Goal: Information Seeking & Learning: Learn about a topic

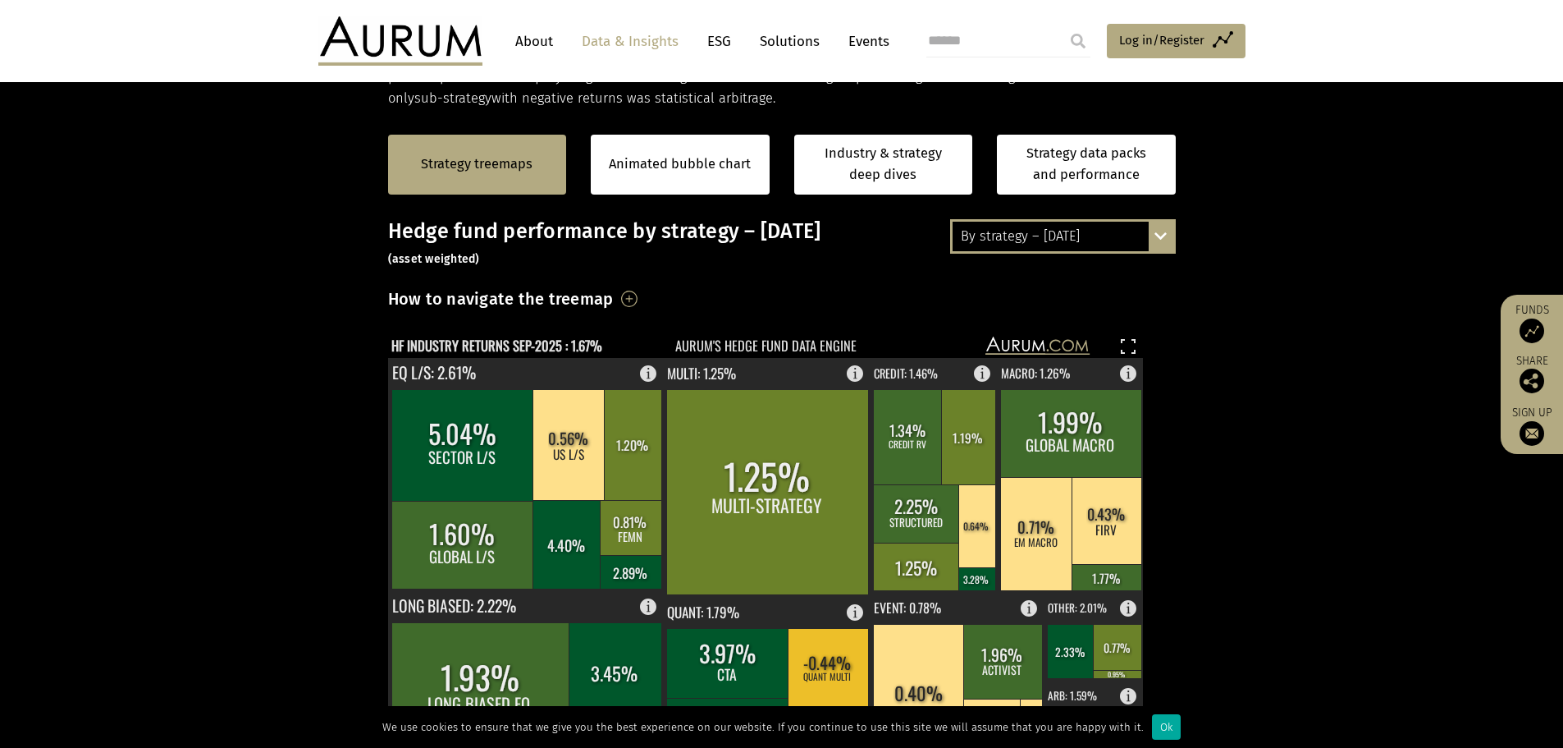
drag, startPoint x: 858, startPoint y: 298, endPoint x: 881, endPoint y: 349, distance: 55.8
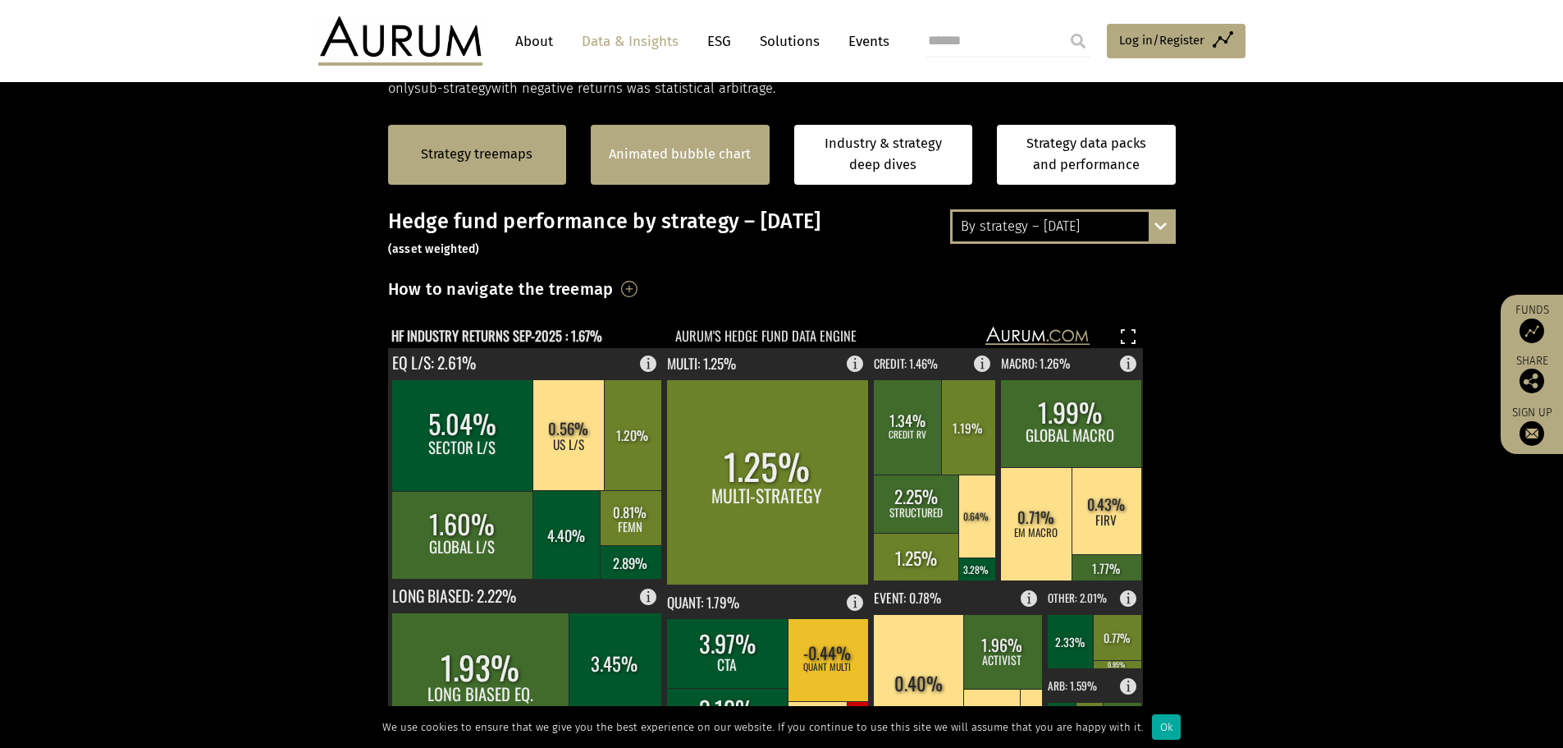
click at [680, 171] on div "Animated bubble chart" at bounding box center [680, 155] width 179 height 60
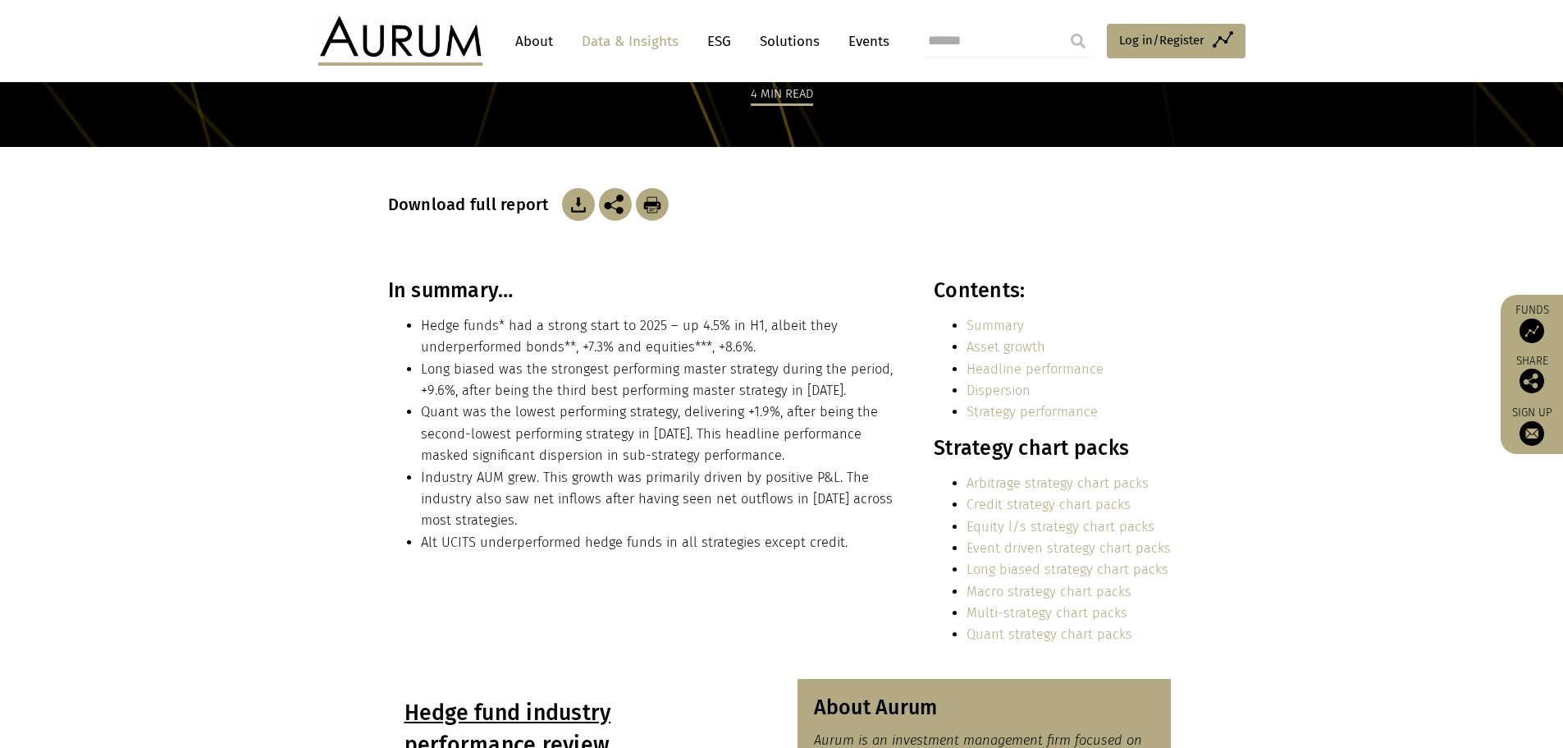
scroll to position [237, 0]
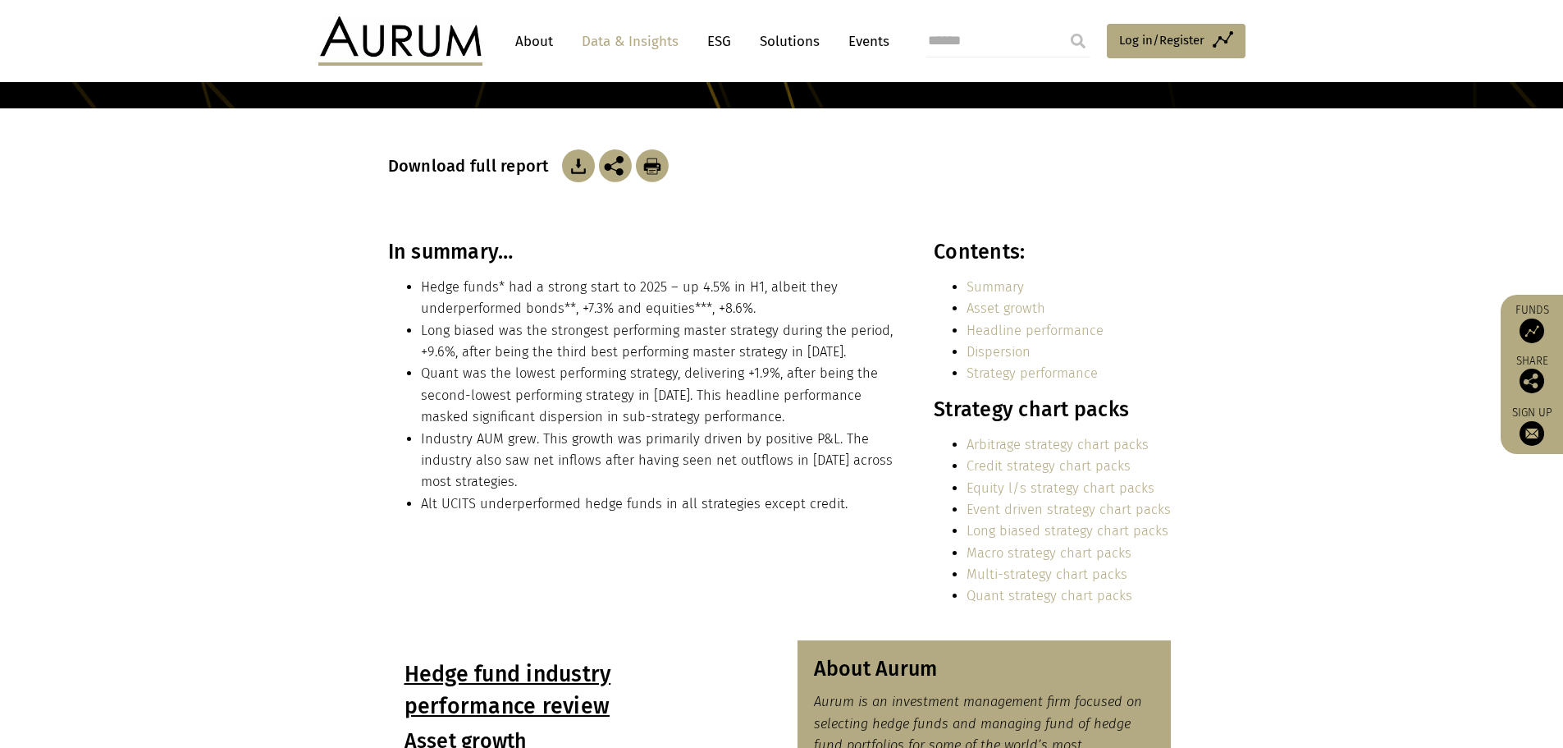
drag, startPoint x: 614, startPoint y: 479, endPoint x: 620, endPoint y: 490, distance: 12.1
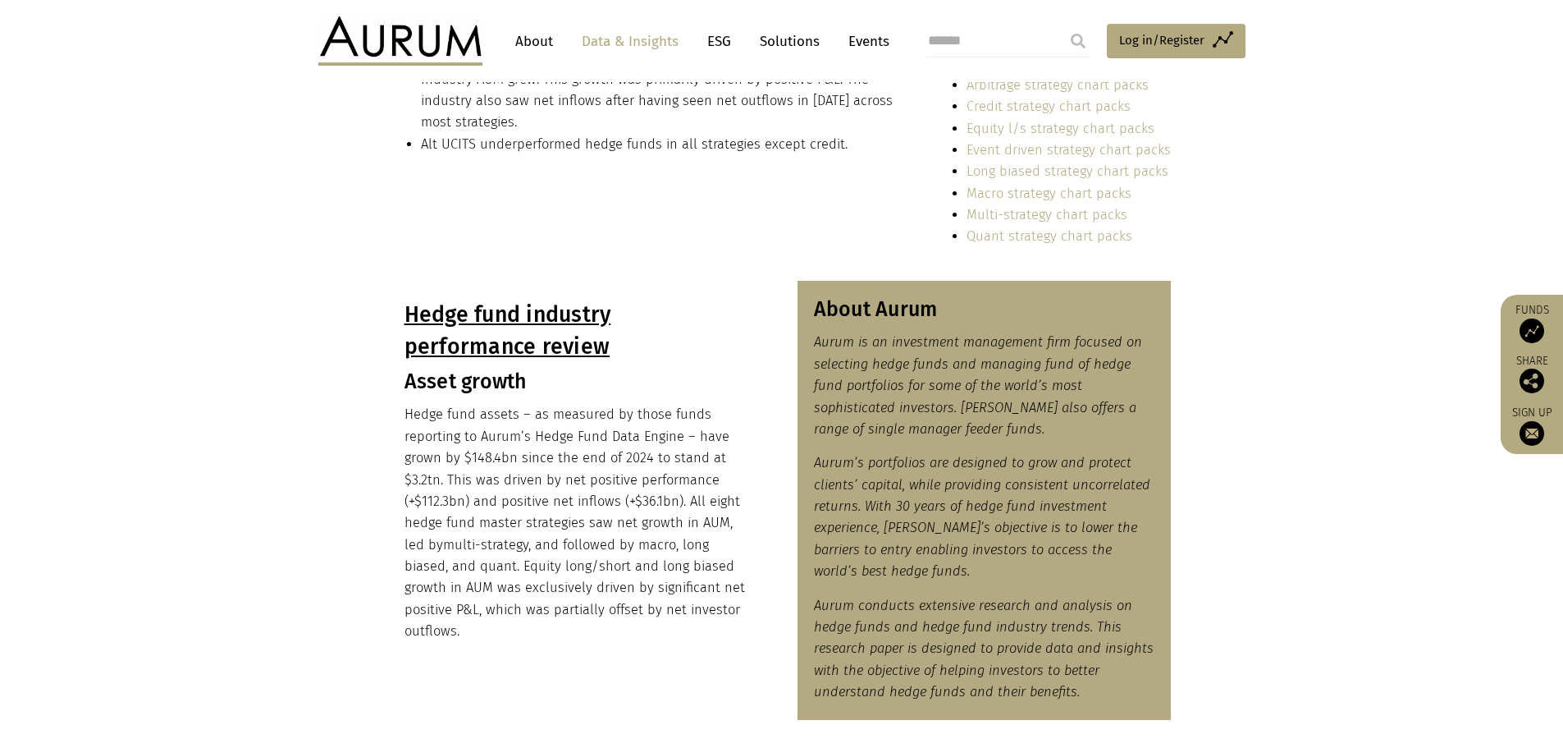
drag, startPoint x: 620, startPoint y: 490, endPoint x: 641, endPoint y: 566, distance: 79.3
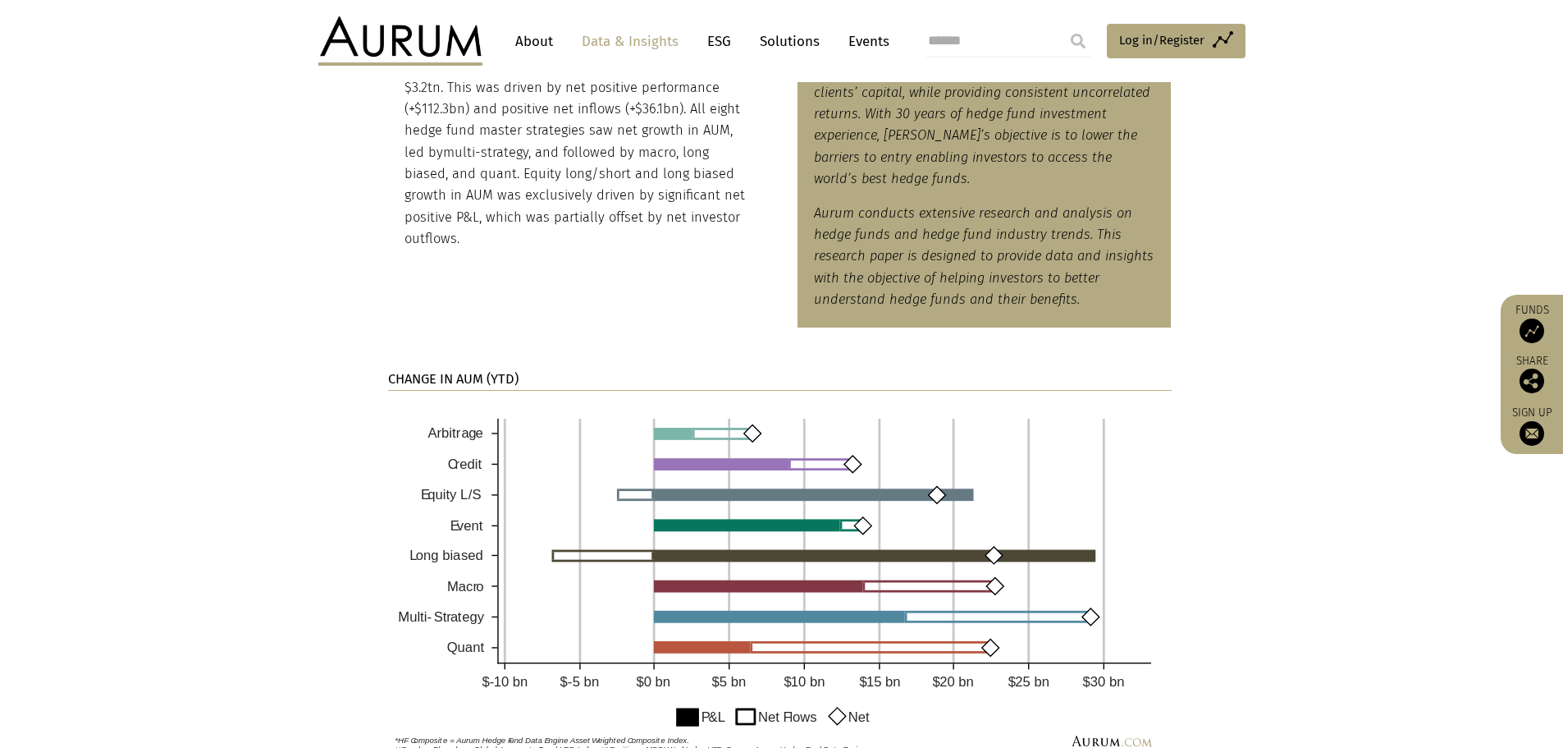
drag, startPoint x: 641, startPoint y: 513, endPoint x: 641, endPoint y: 571, distance: 58.3
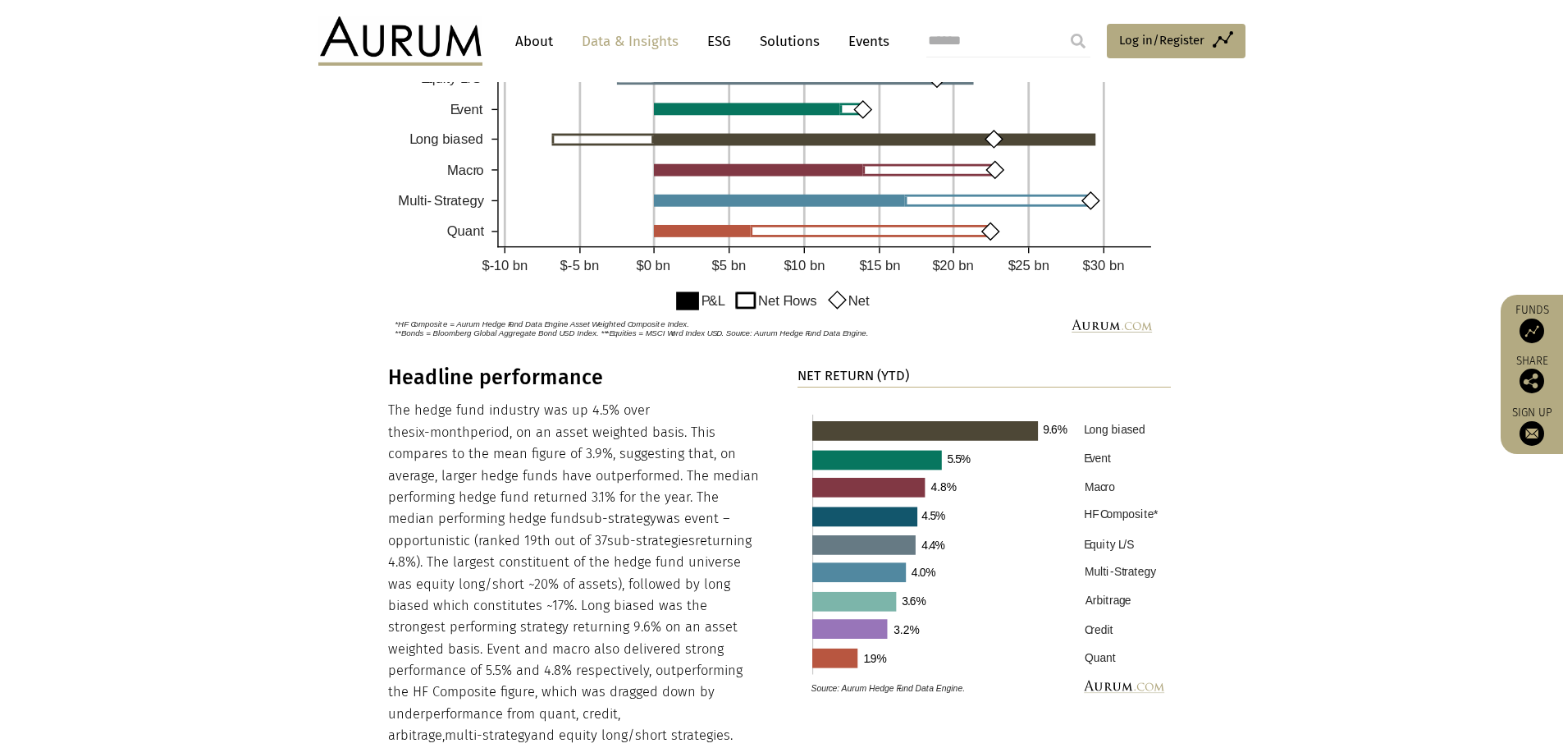
drag, startPoint x: 1252, startPoint y: 364, endPoint x: 1257, endPoint y: 514, distance: 150.3
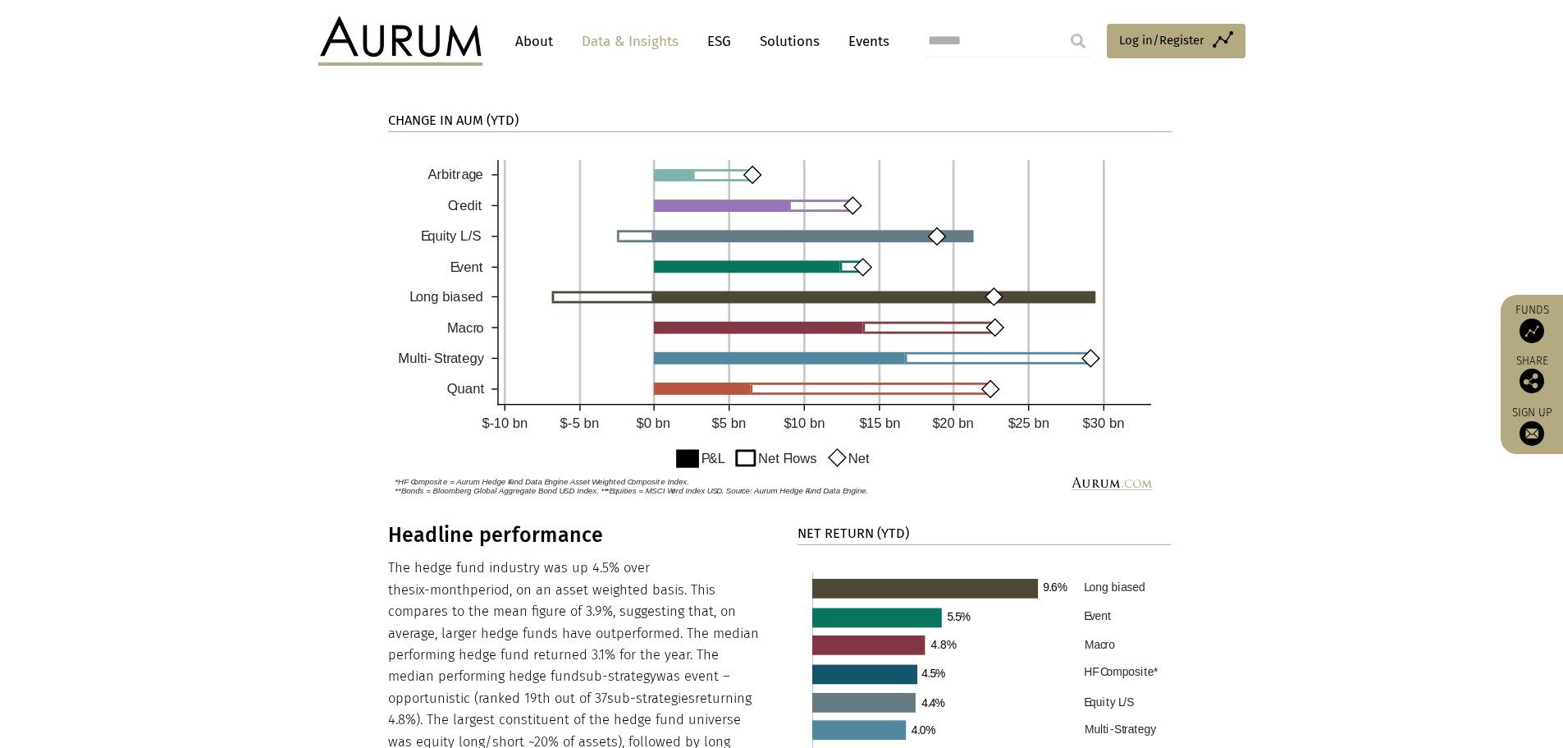
drag, startPoint x: 1235, startPoint y: 433, endPoint x: 1259, endPoint y: 341, distance: 95.7
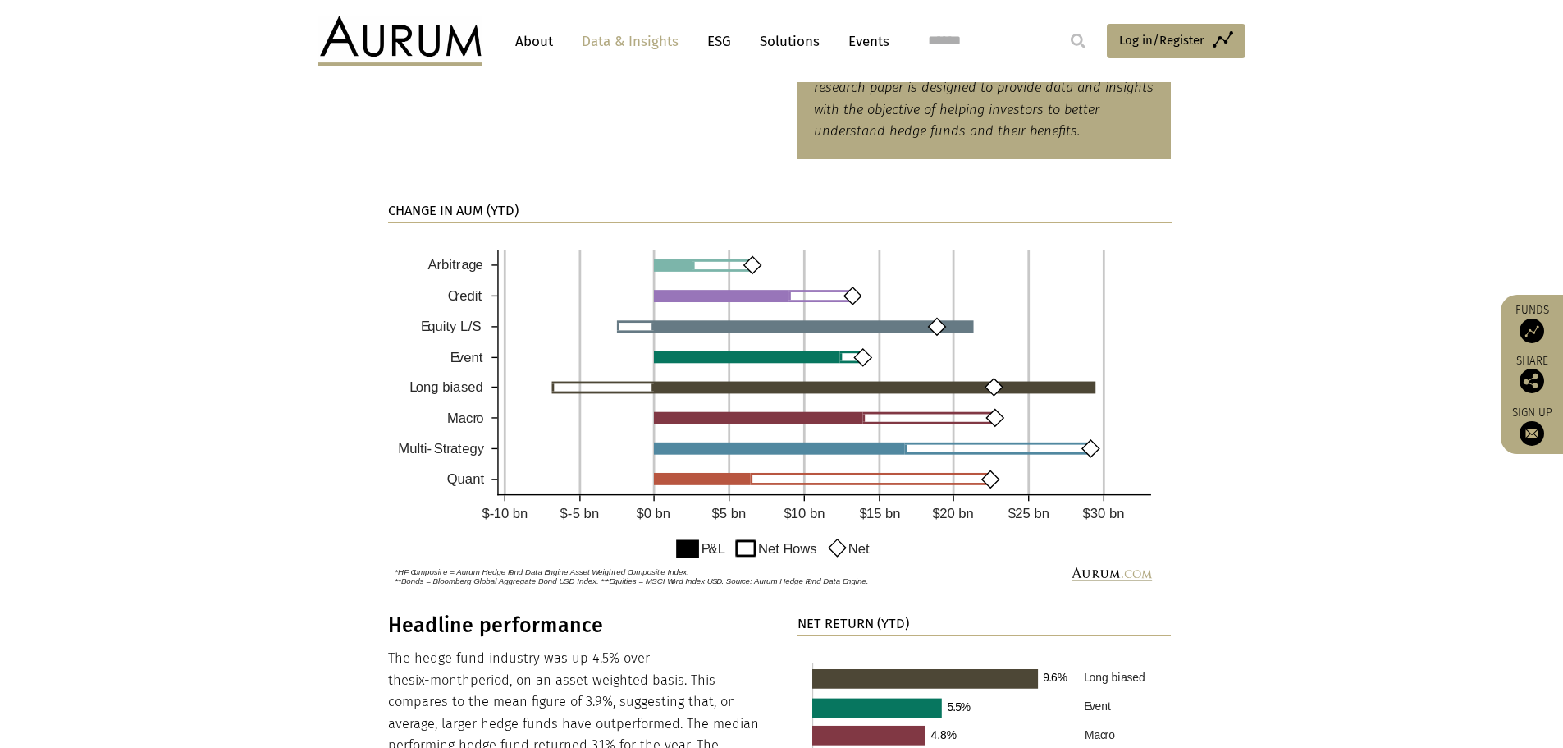
drag, startPoint x: 1376, startPoint y: 430, endPoint x: 1367, endPoint y: 364, distance: 66.2
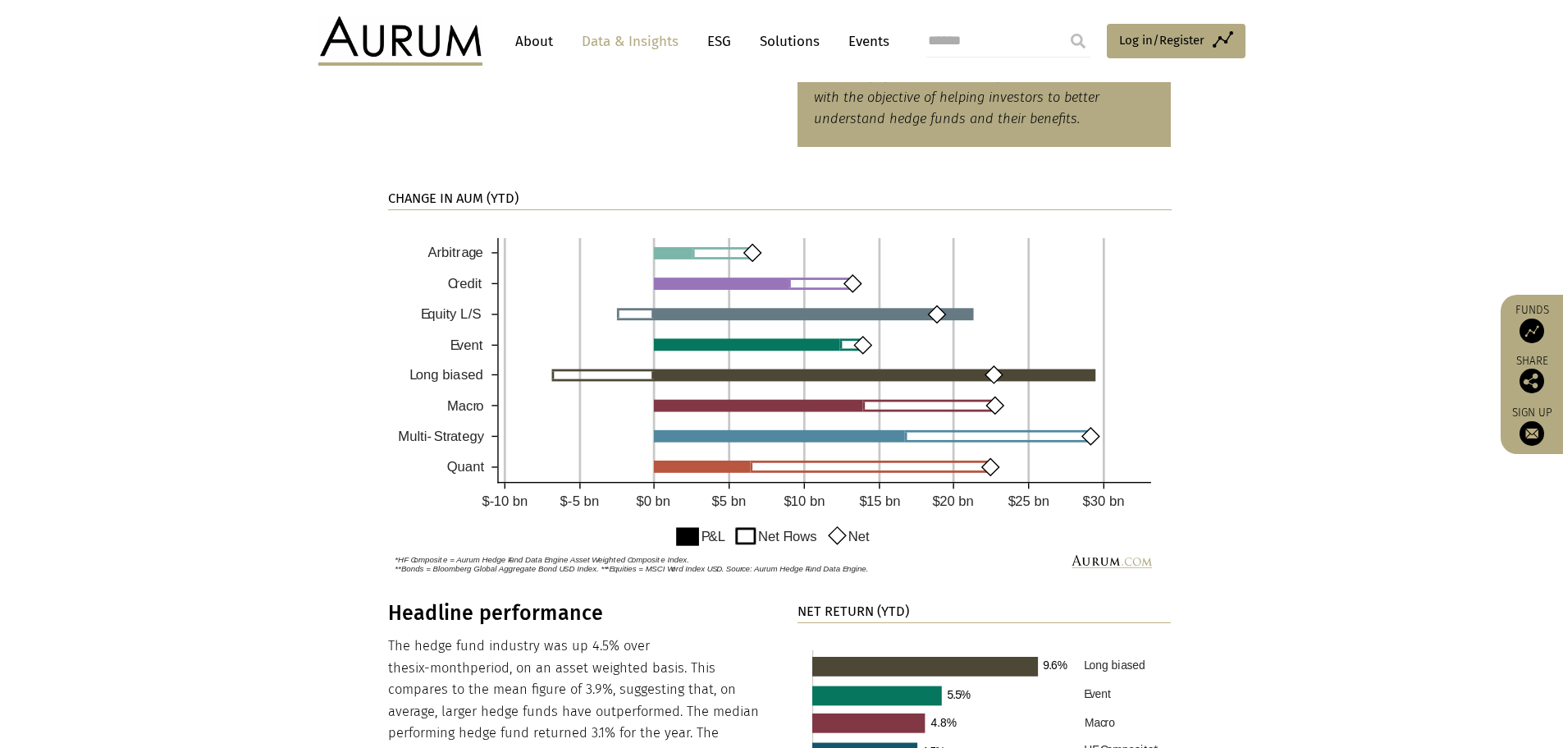
scroll to position [1170, 0]
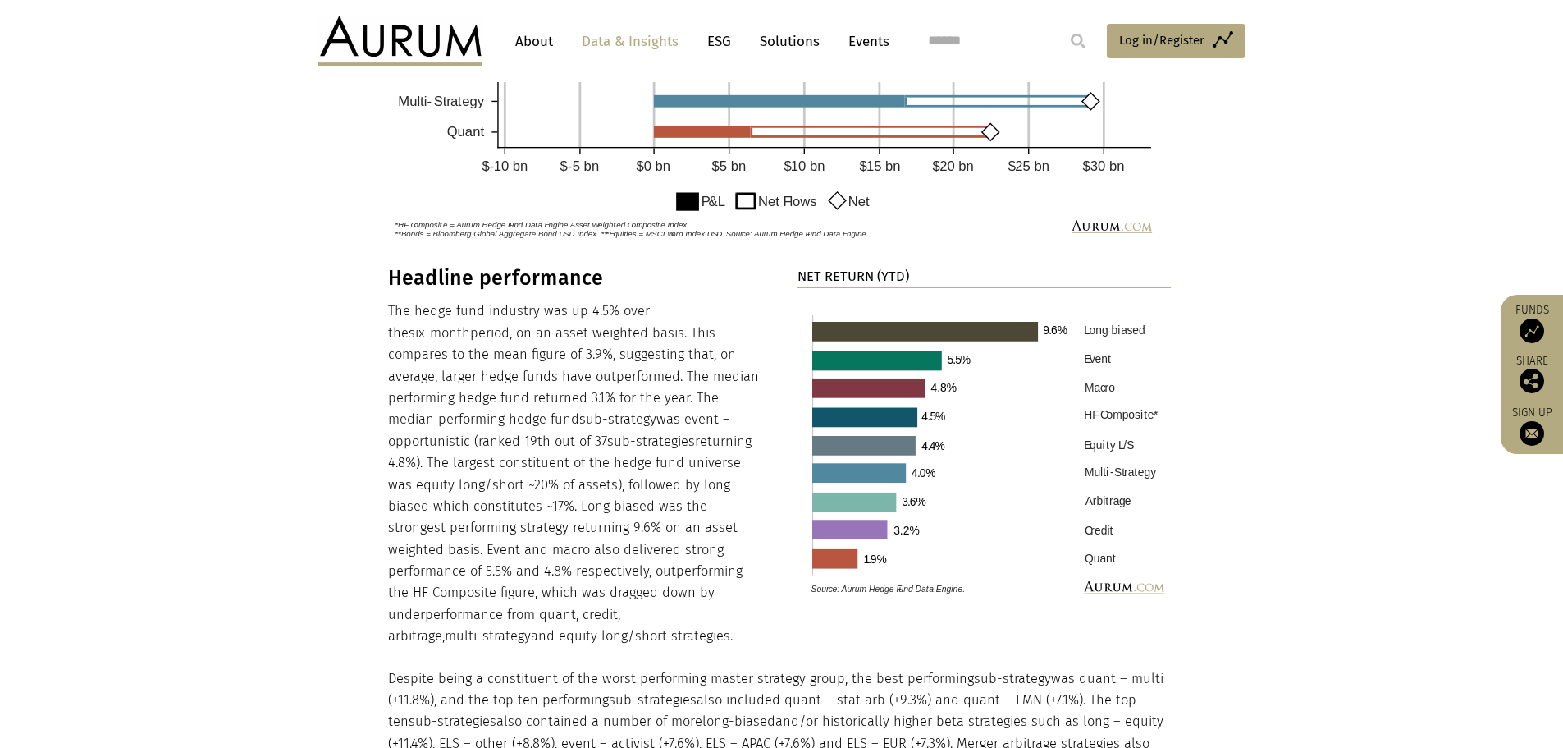
drag, startPoint x: 1333, startPoint y: 449, endPoint x: 1333, endPoint y: 493, distance: 44.3
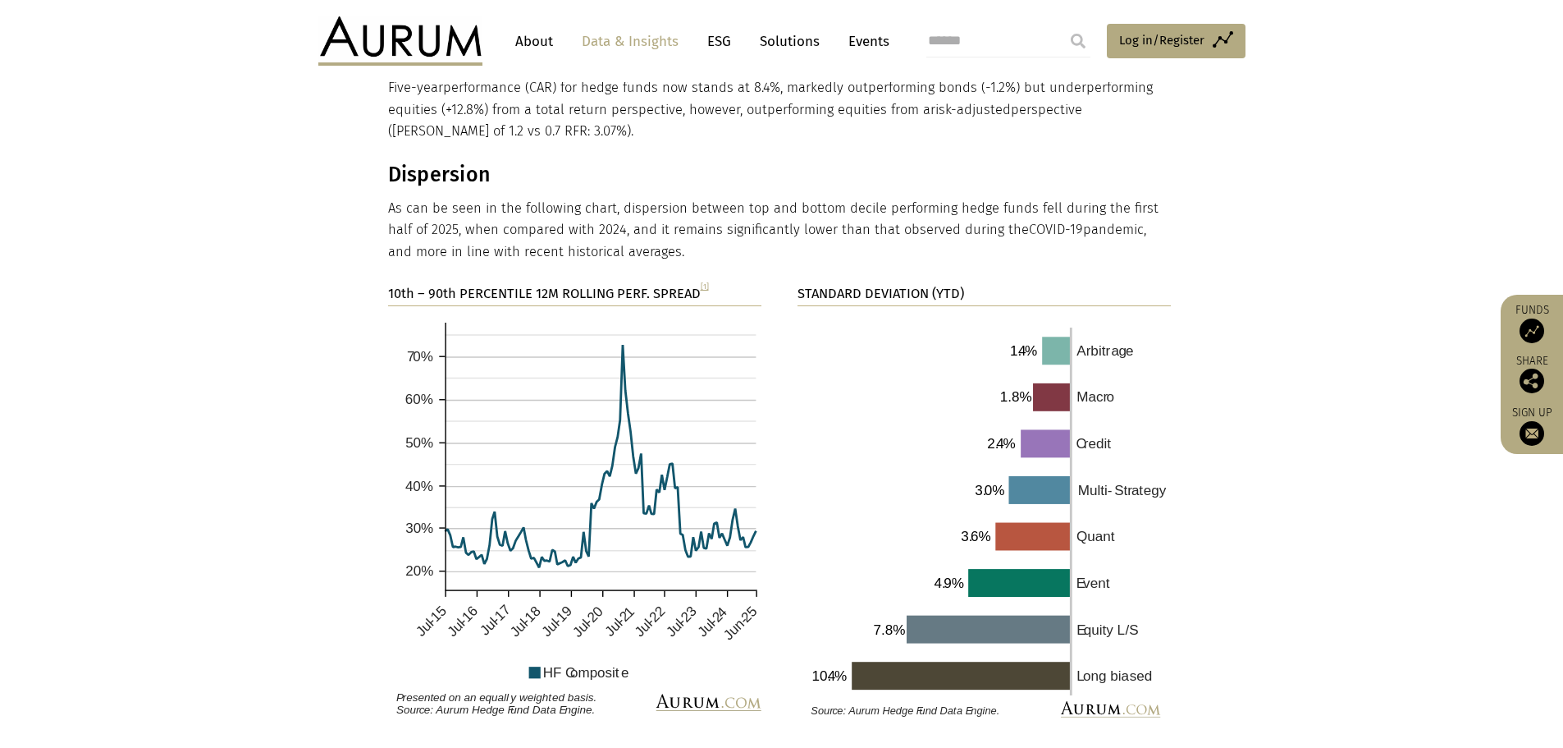
drag, startPoint x: 1235, startPoint y: 460, endPoint x: 1252, endPoint y: 543, distance: 84.5
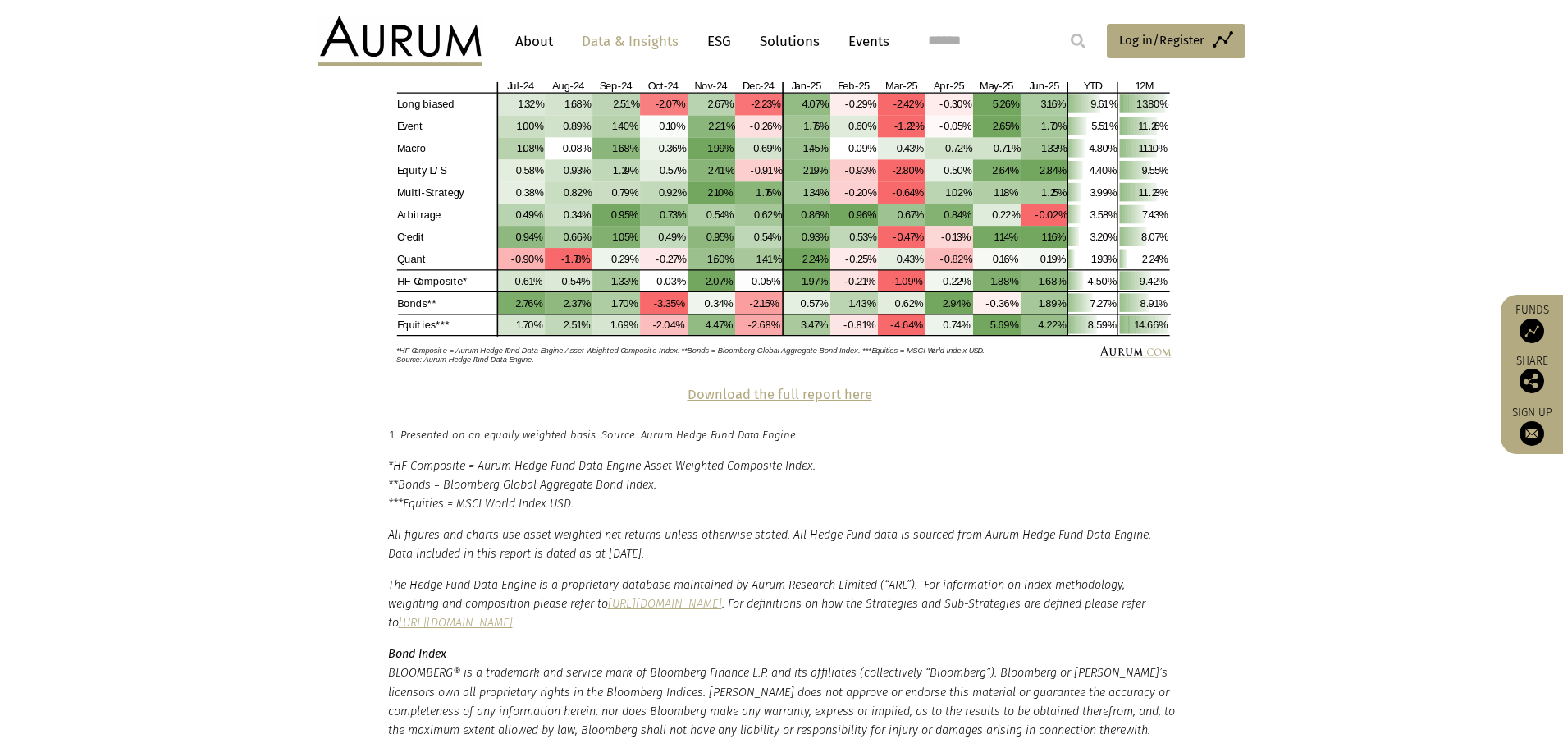
drag, startPoint x: 1267, startPoint y: 484, endPoint x: 1293, endPoint y: 653, distance: 171.1
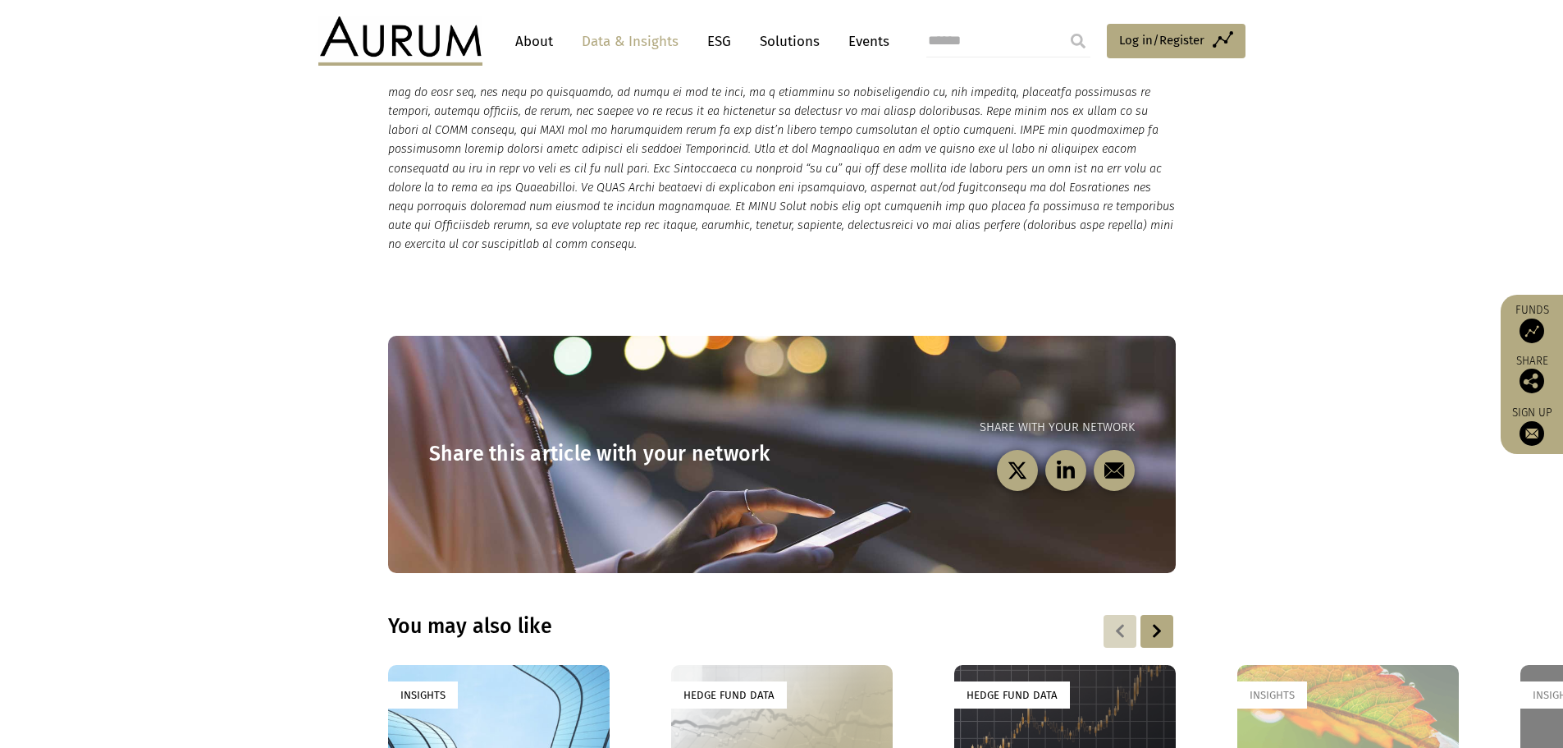
drag, startPoint x: 1282, startPoint y: 423, endPoint x: 1268, endPoint y: 558, distance: 135.3
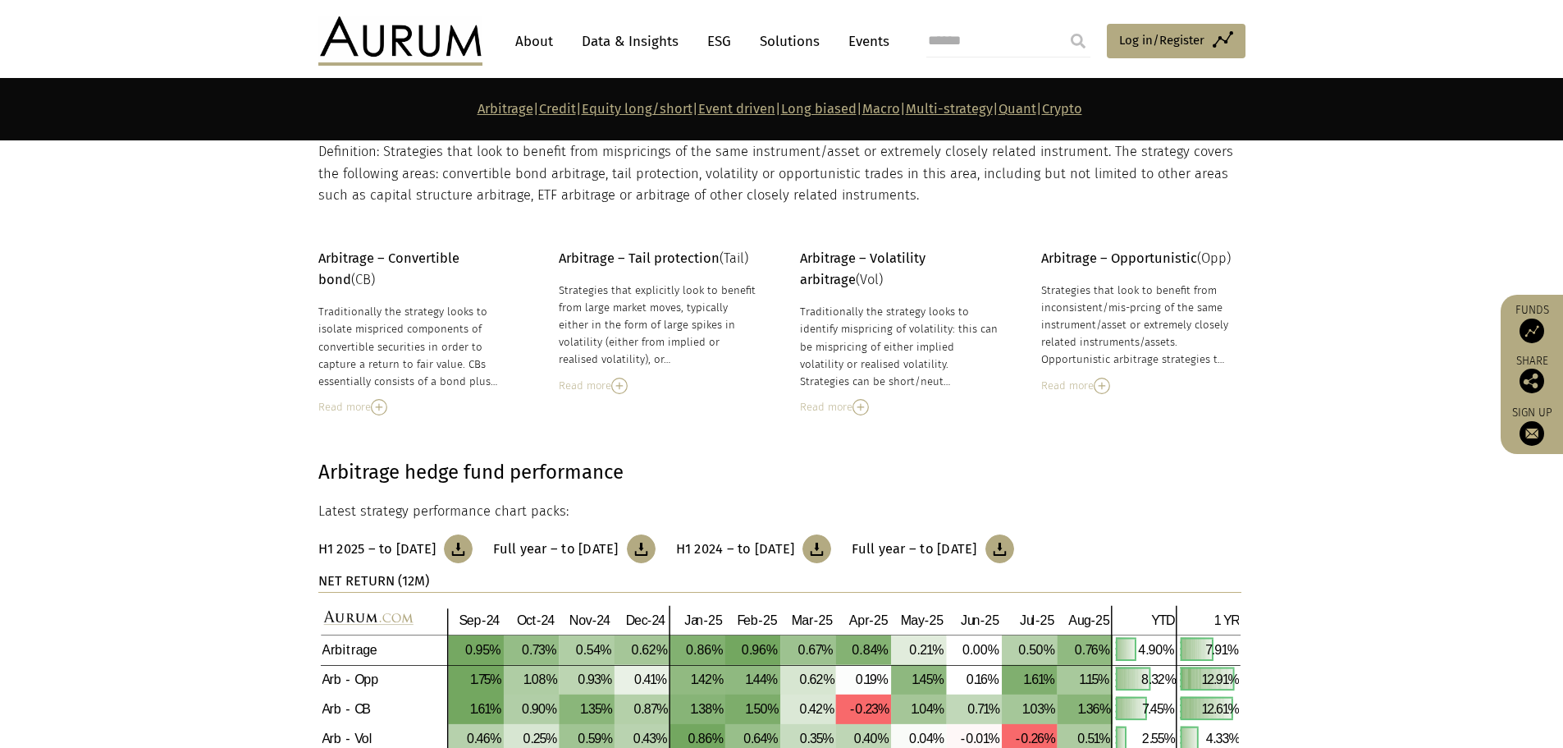
drag, startPoint x: 735, startPoint y: 500, endPoint x: 733, endPoint y: 538, distance: 38.6
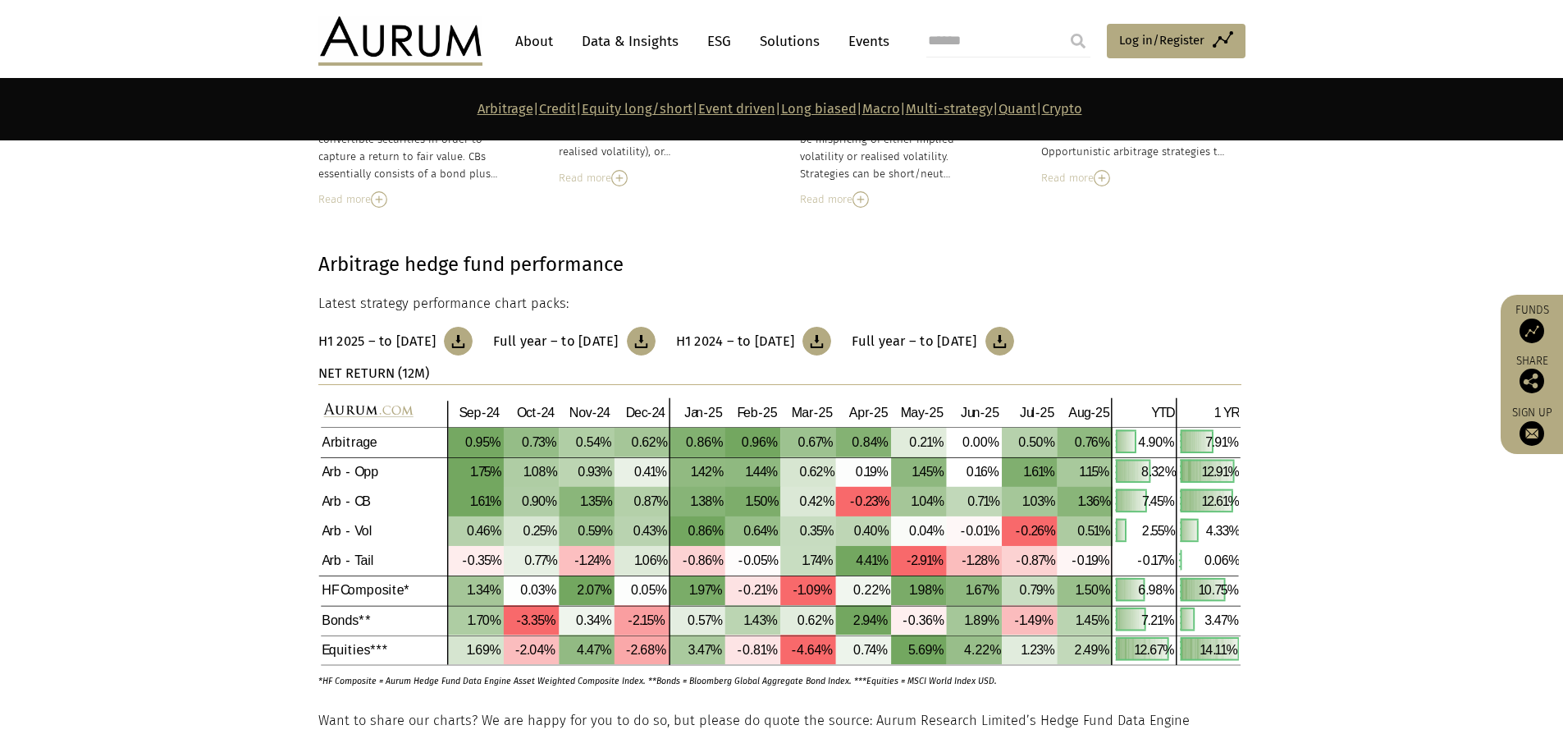
scroll to position [739, 0]
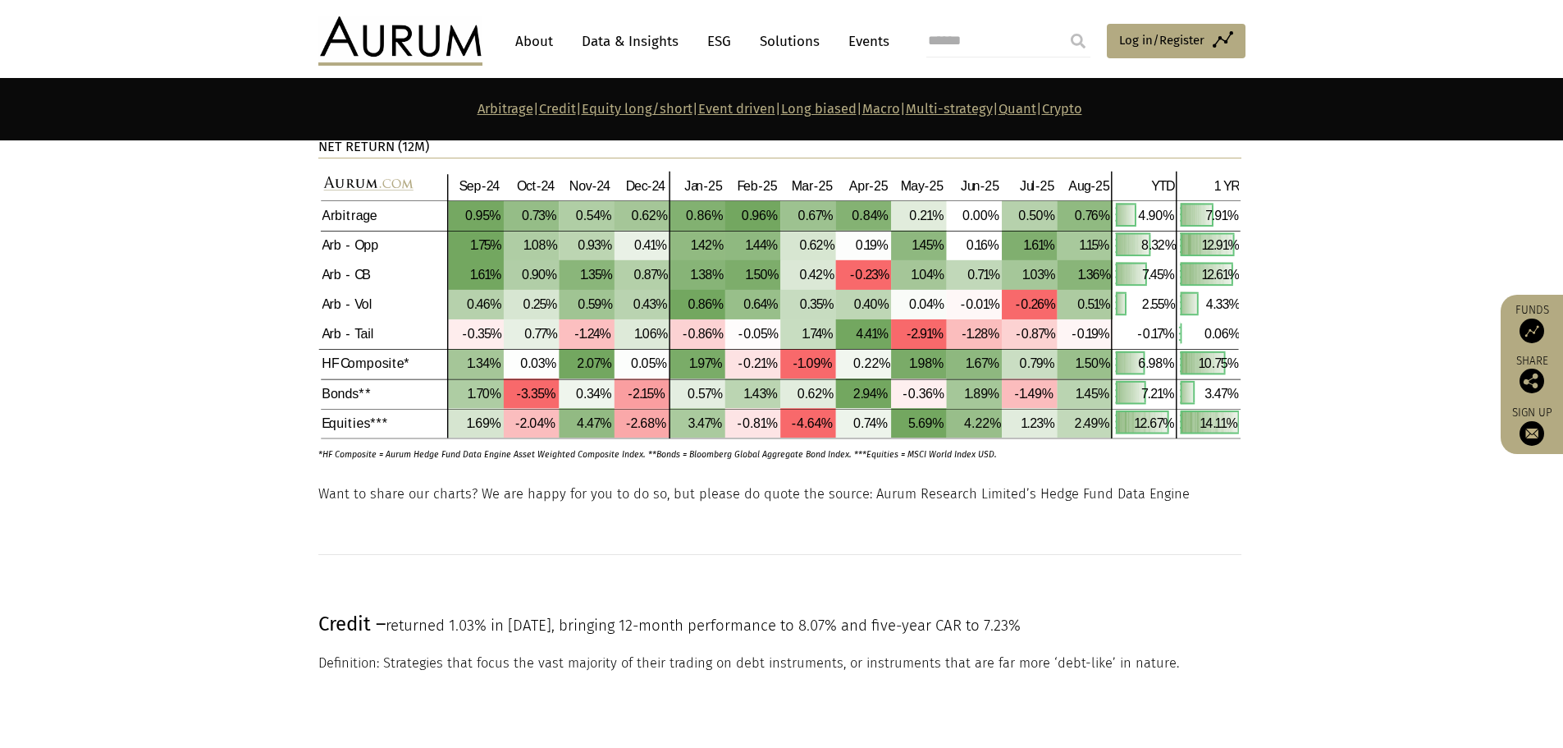
click at [975, 121] on section "Arbitrage | Credit | Equity long/short | Event driven | Long biased | Macro | M…" at bounding box center [781, 109] width 1563 height 62
click at [982, 114] on link "Multi-strategy" at bounding box center [949, 109] width 87 height 16
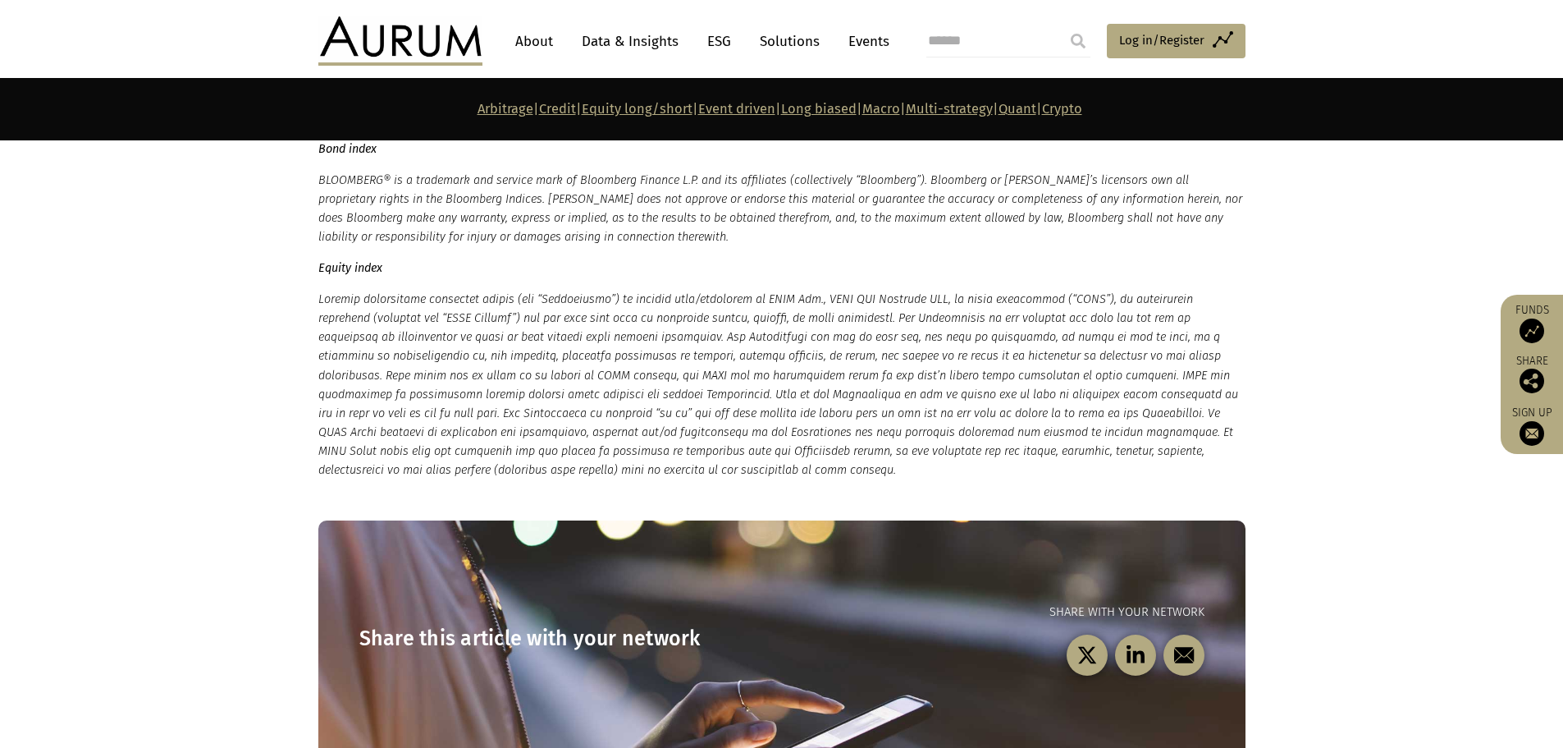
scroll to position [8348, 0]
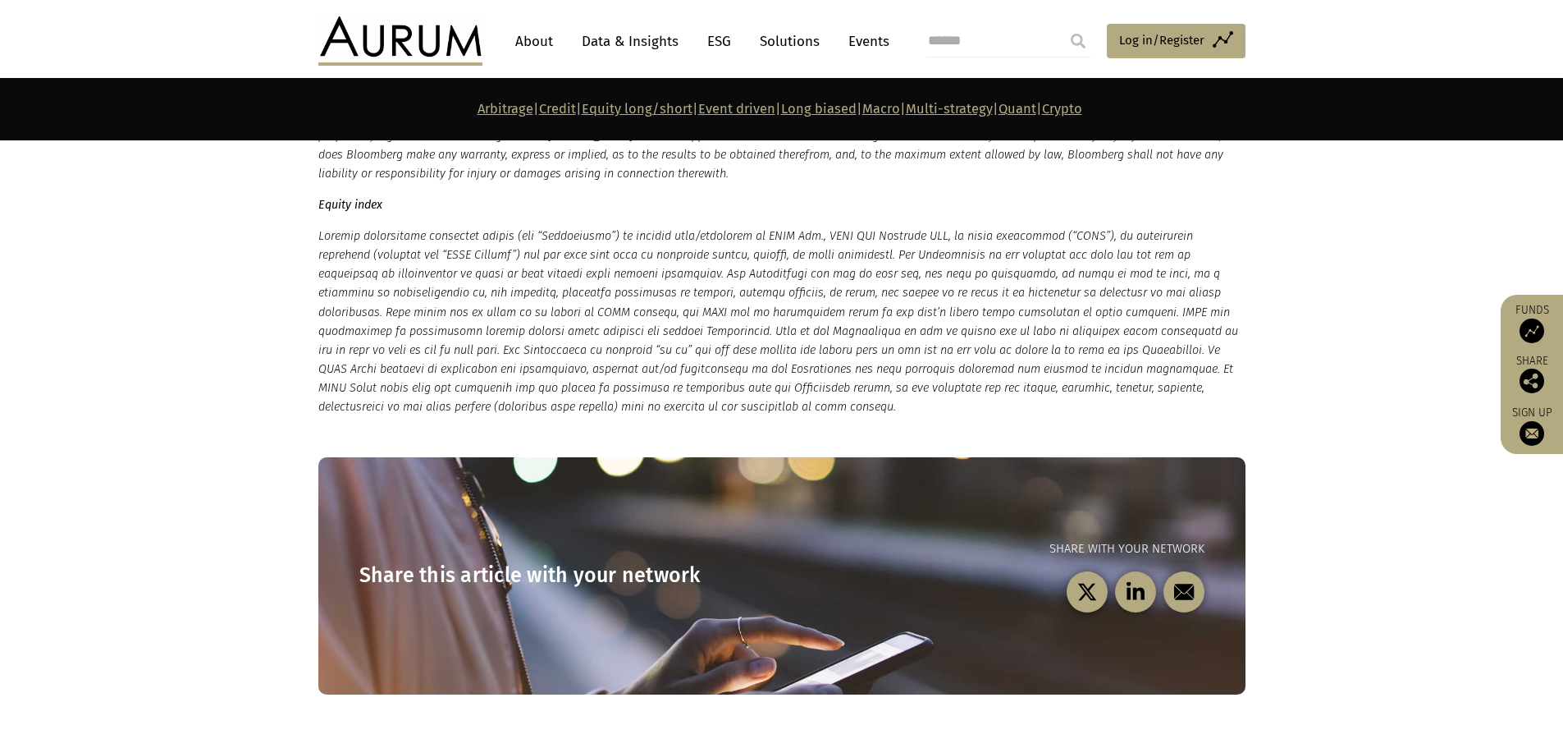
click at [982, 113] on link "Multi-strategy" at bounding box center [949, 109] width 87 height 16
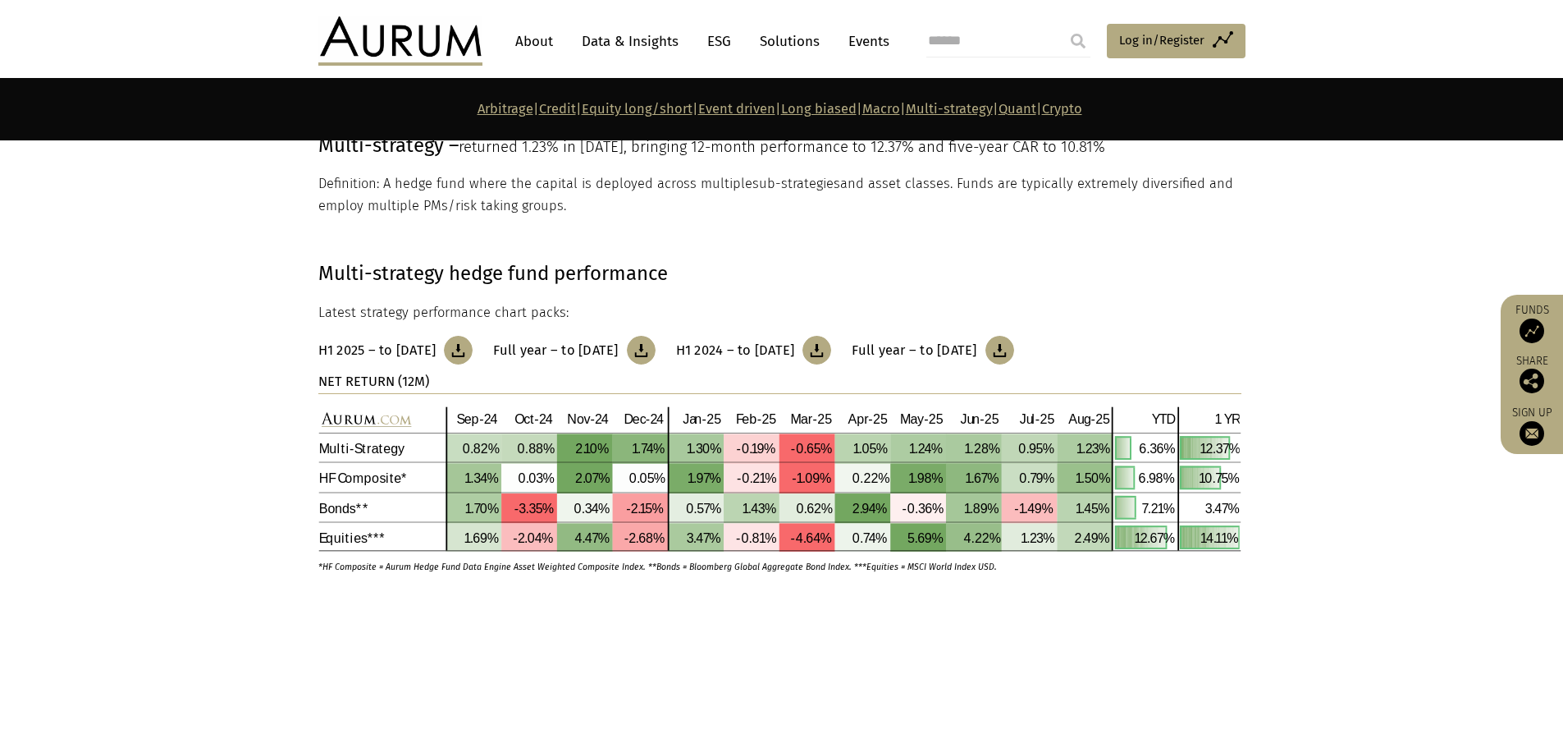
scroll to position [6376, 0]
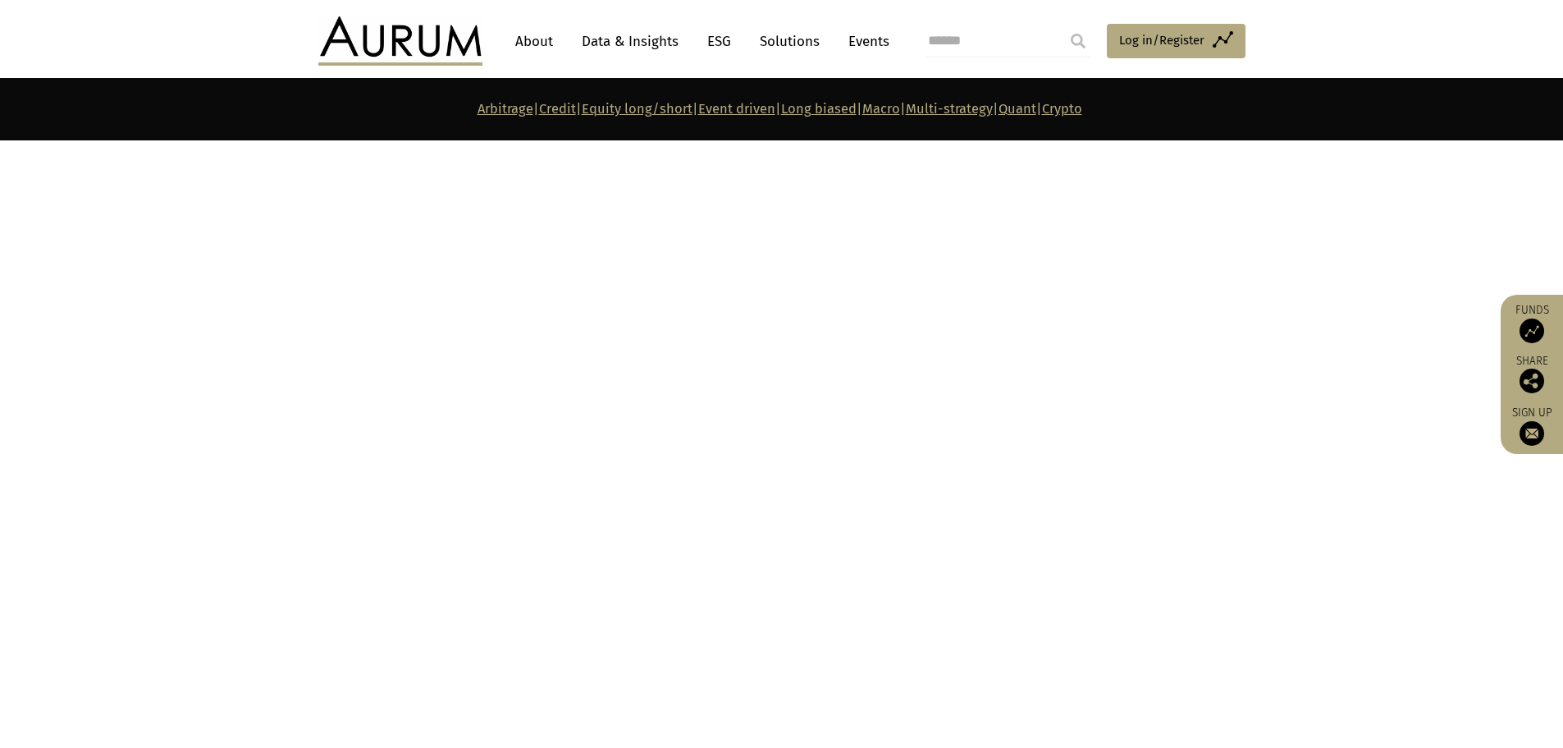
drag, startPoint x: 1325, startPoint y: 393, endPoint x: 1328, endPoint y: 524, distance: 130.5
drag, startPoint x: 1292, startPoint y: 509, endPoint x: 1287, endPoint y: 571, distance: 62.6
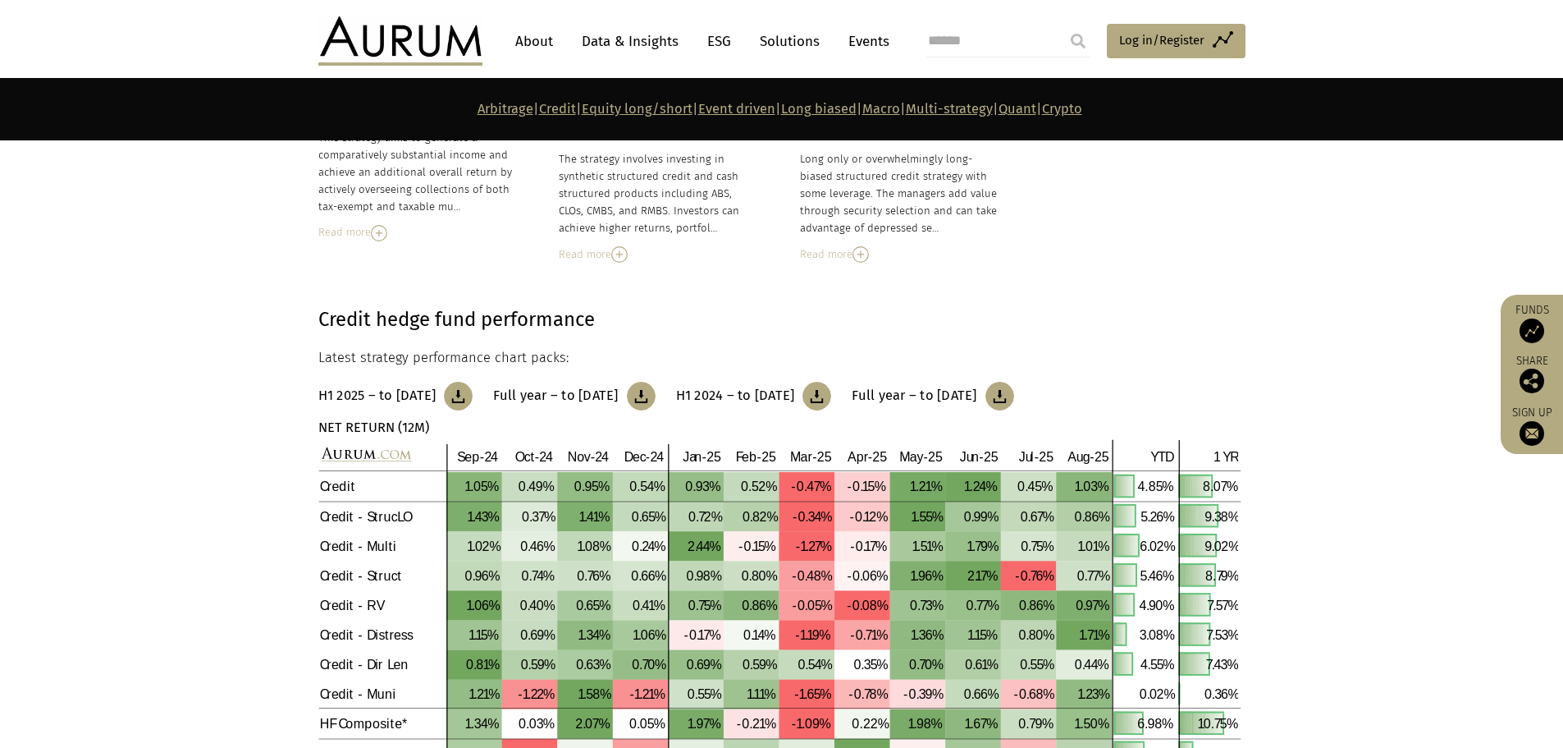
scroll to position [0, 0]
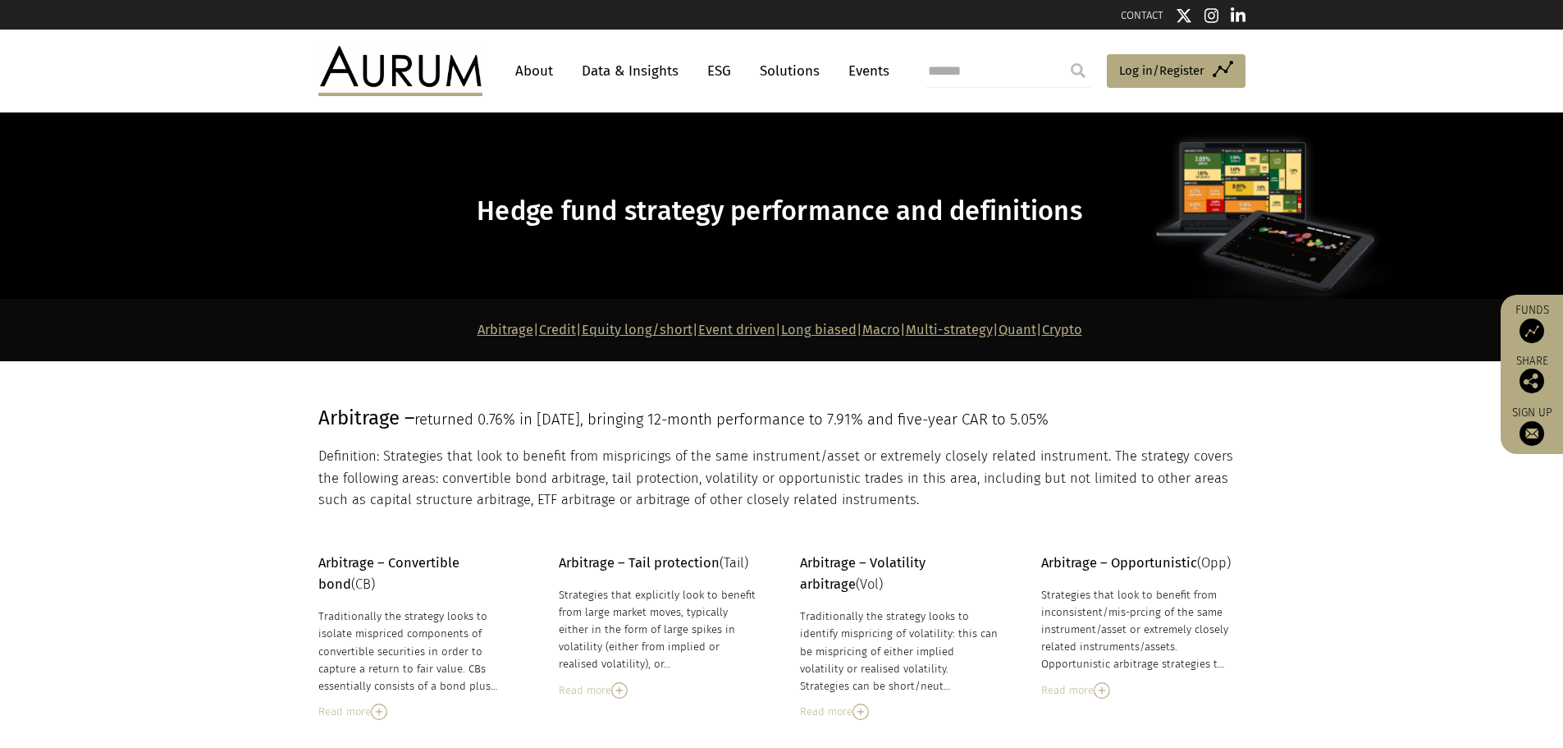
drag, startPoint x: 1287, startPoint y: 572, endPoint x: 1222, endPoint y: 203, distance: 375.0
click at [434, 78] on img at bounding box center [400, 70] width 164 height 49
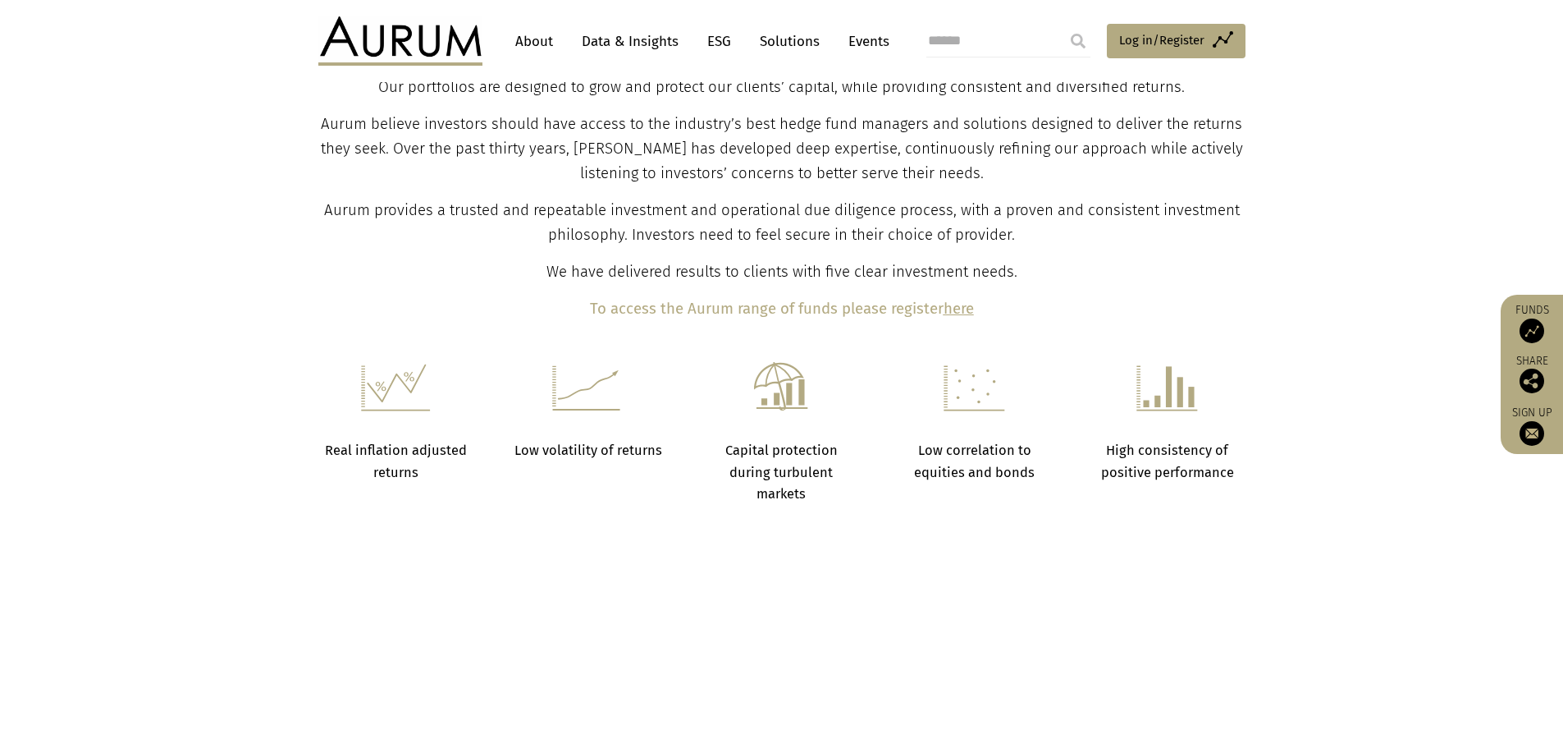
drag, startPoint x: 443, startPoint y: 282, endPoint x: 466, endPoint y: 369, distance: 90.0
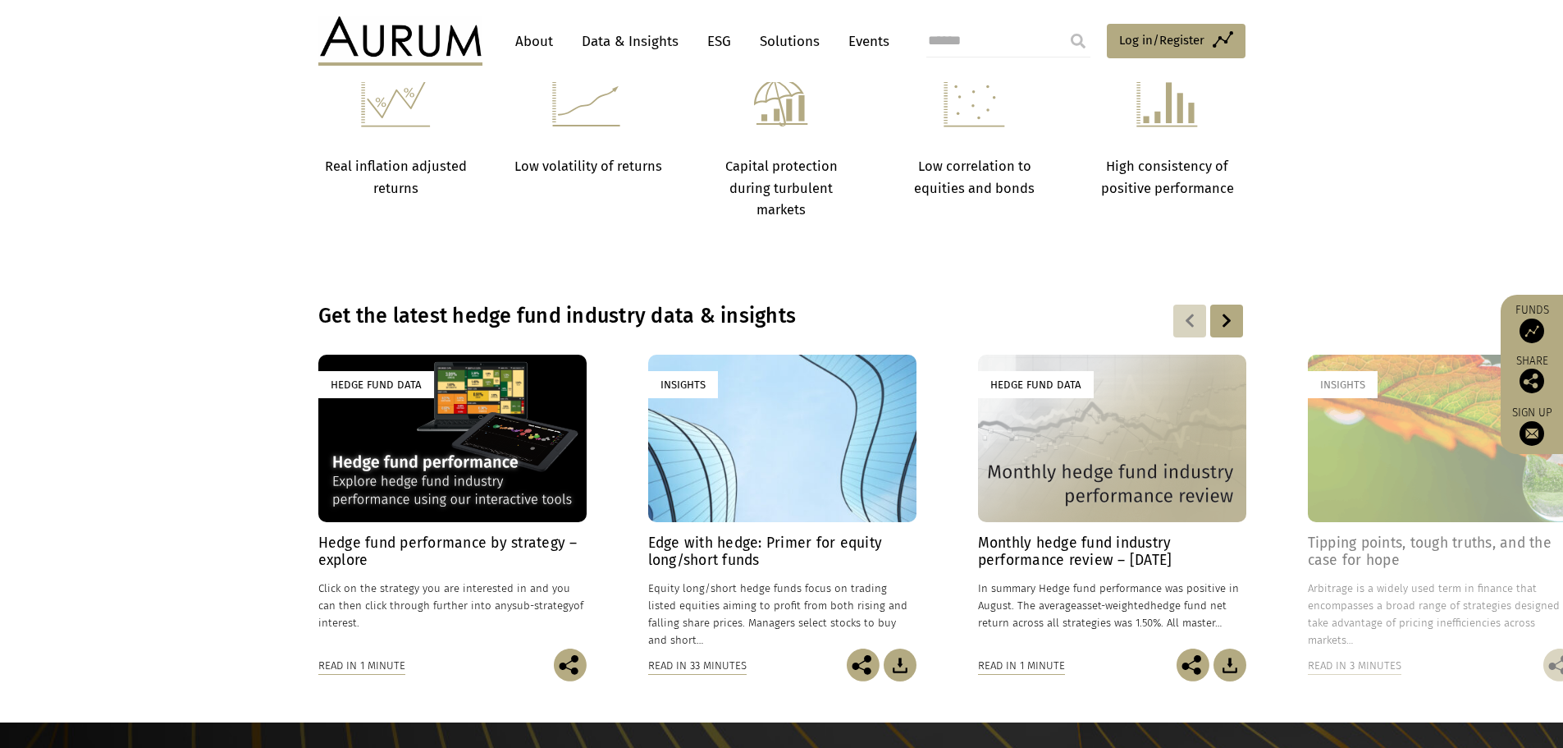
drag, startPoint x: 281, startPoint y: 323, endPoint x: 290, endPoint y: 358, distance: 35.6
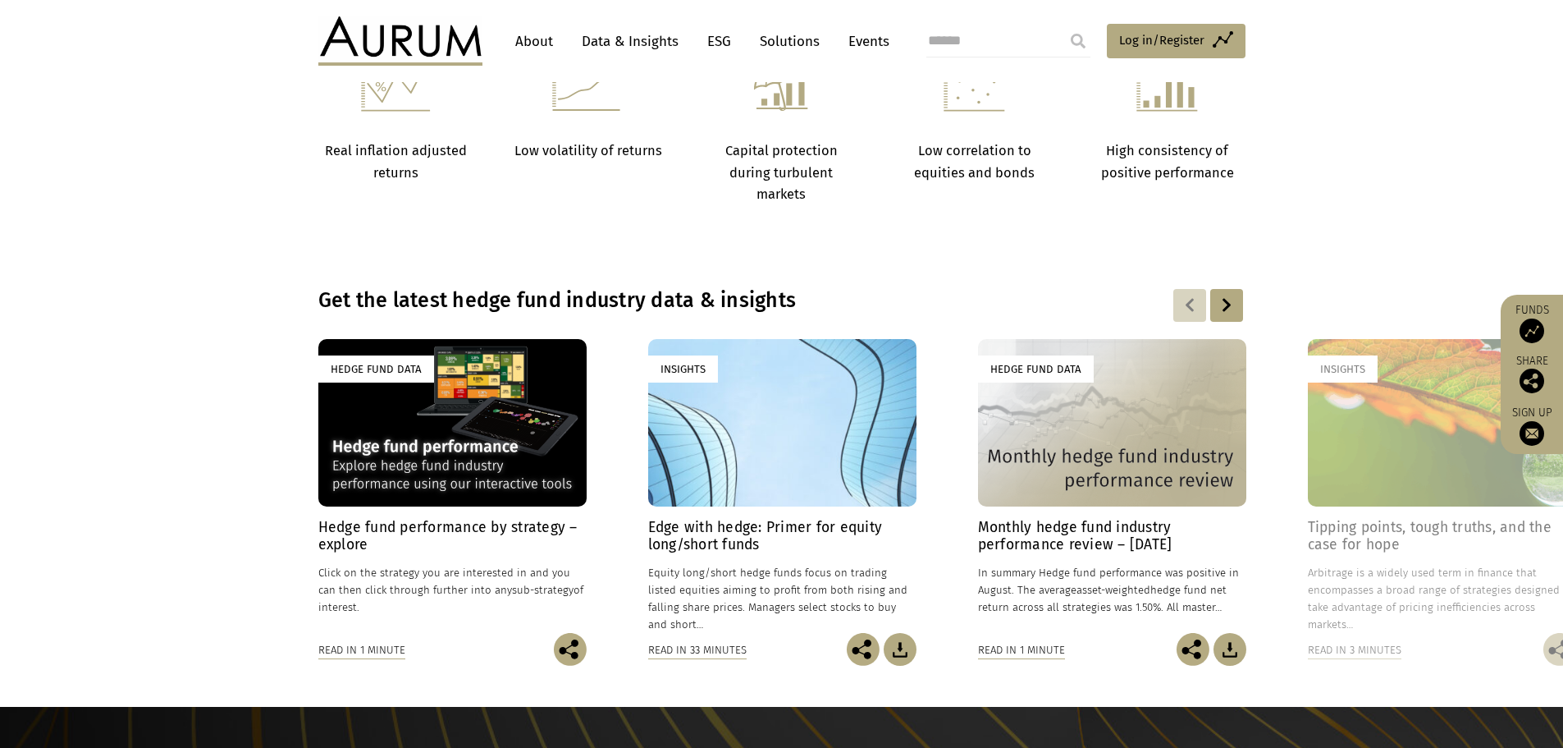
click at [1224, 301] on div at bounding box center [1227, 305] width 33 height 33
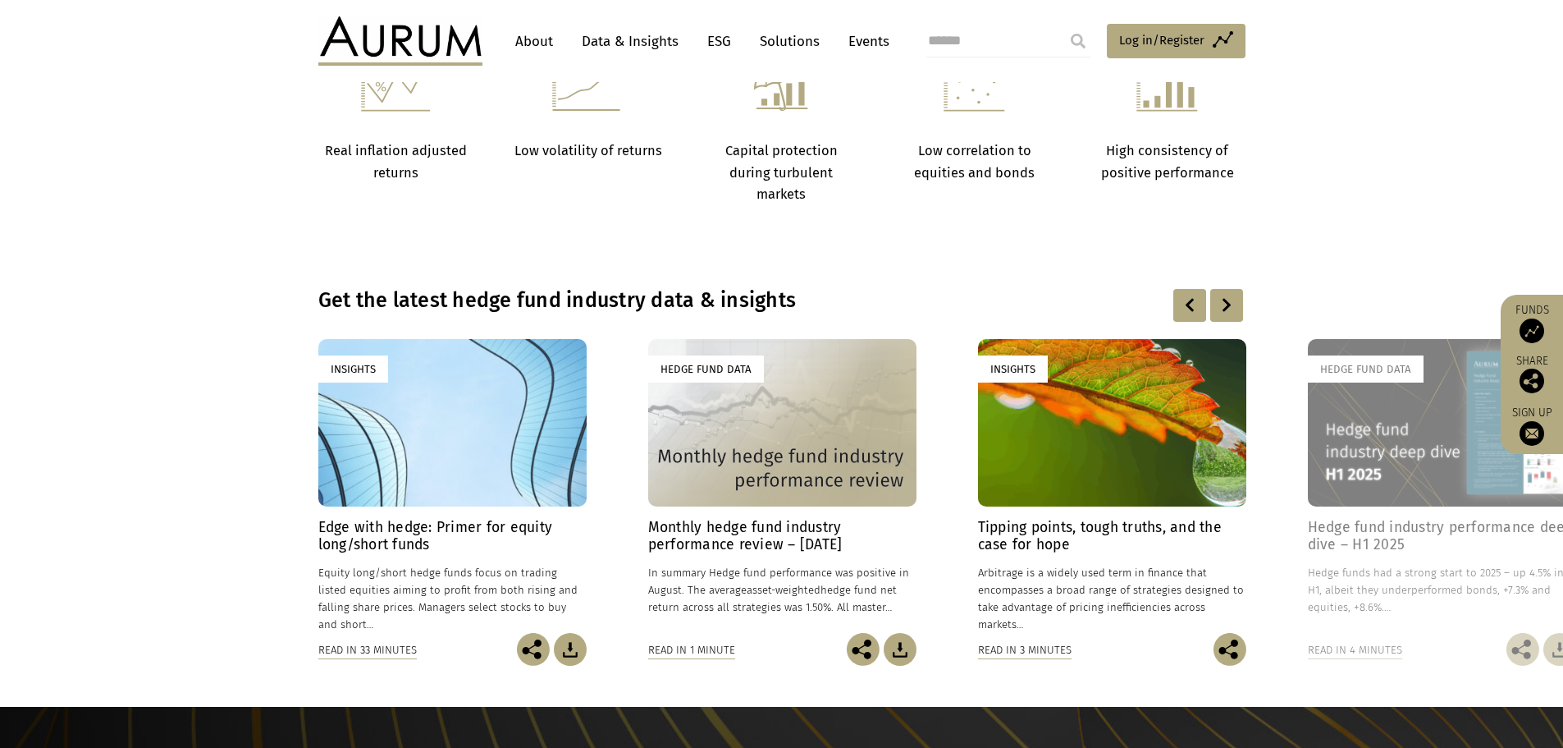
click at [1224, 301] on div at bounding box center [1227, 305] width 33 height 33
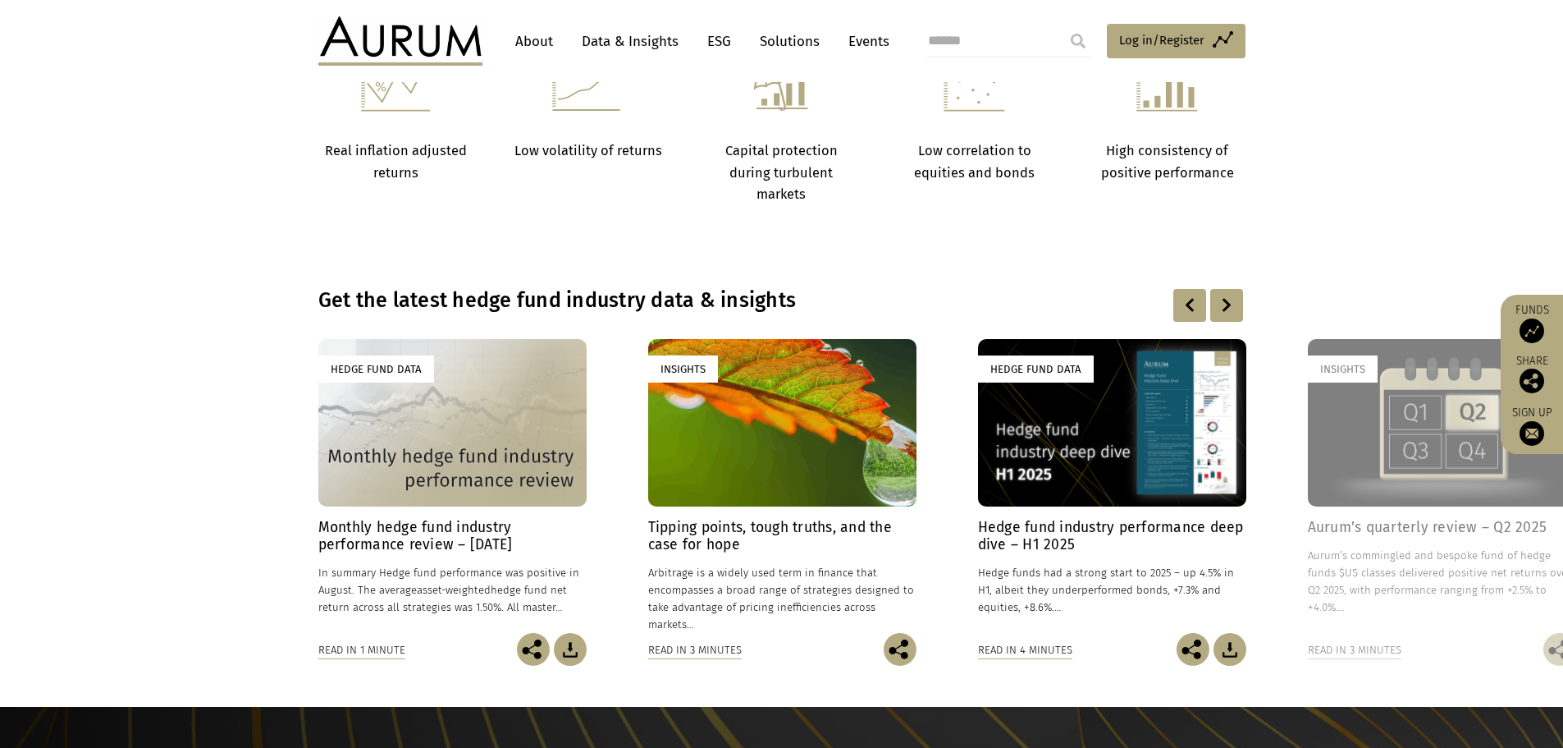
click at [1224, 301] on div at bounding box center [1227, 305] width 33 height 33
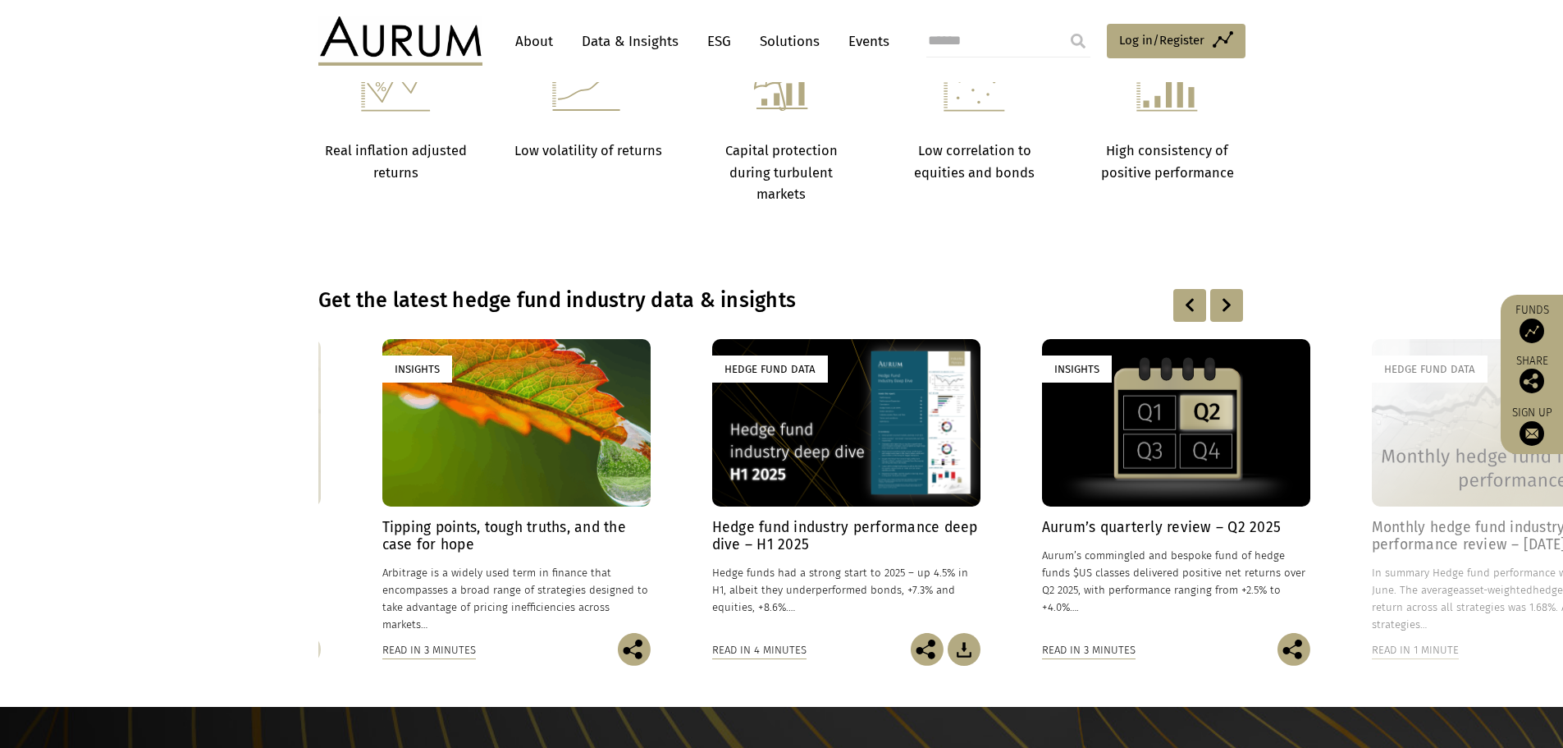
click at [1224, 301] on div at bounding box center [1227, 305] width 33 height 33
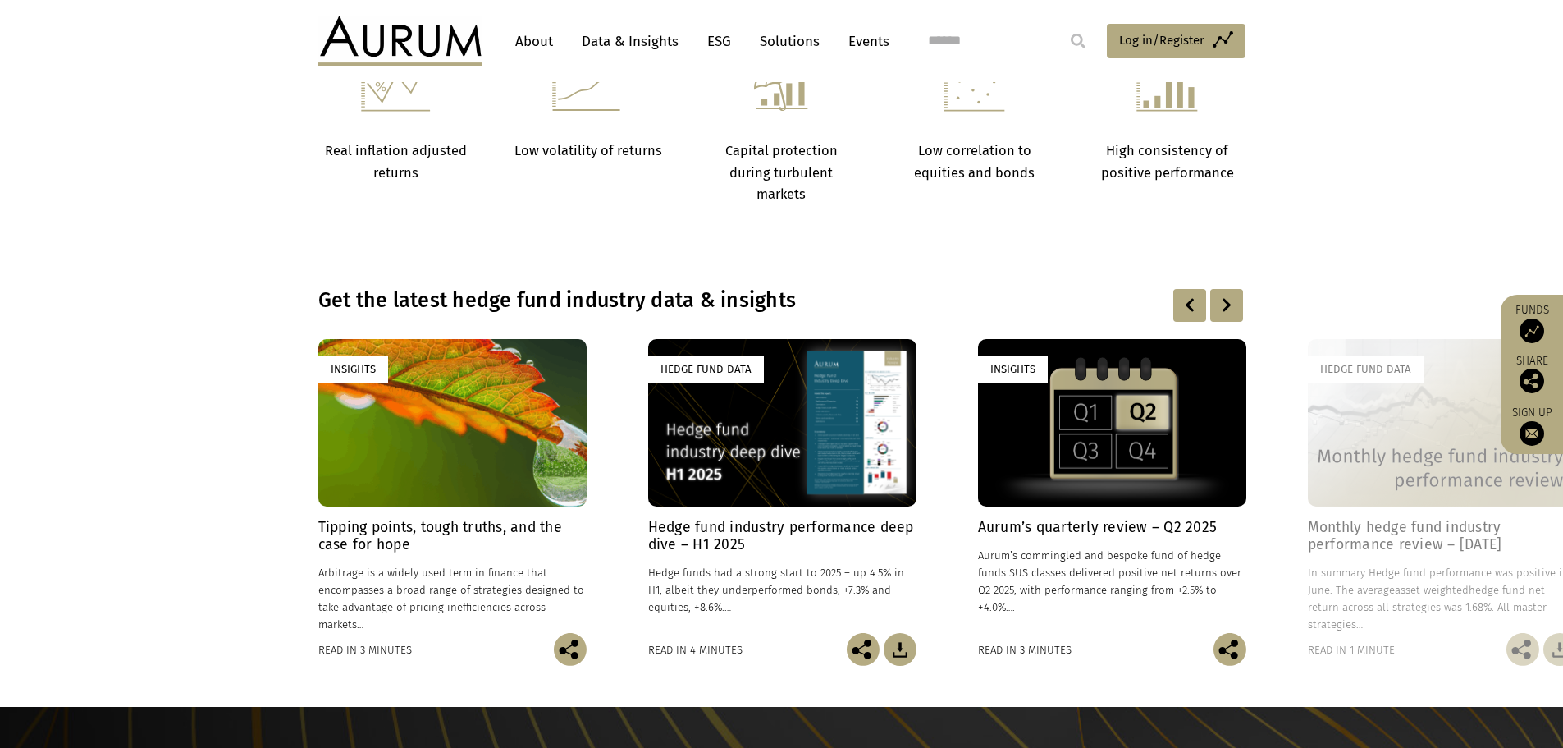
click at [1224, 301] on div at bounding box center [1227, 305] width 33 height 33
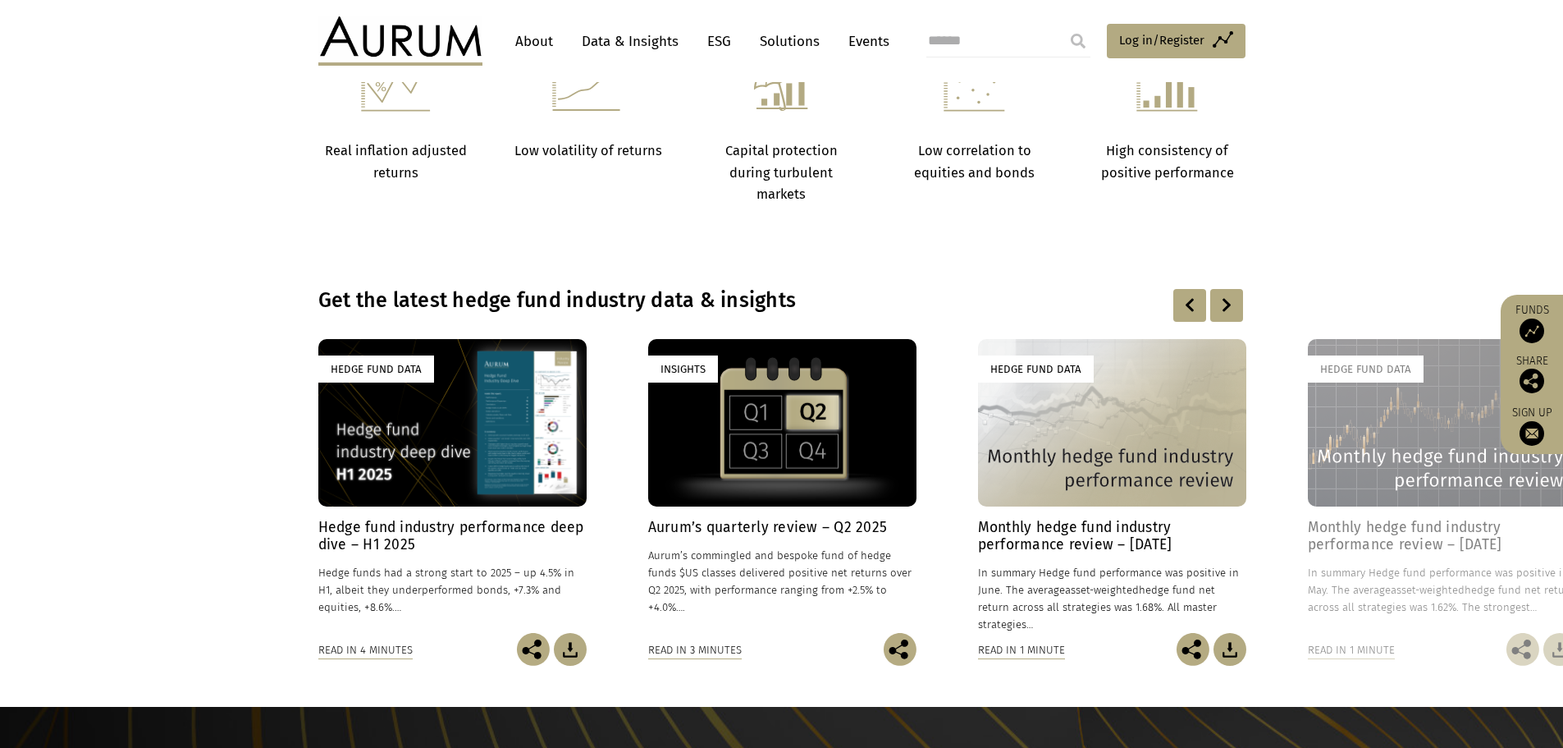
click at [1224, 301] on div at bounding box center [1227, 305] width 33 height 33
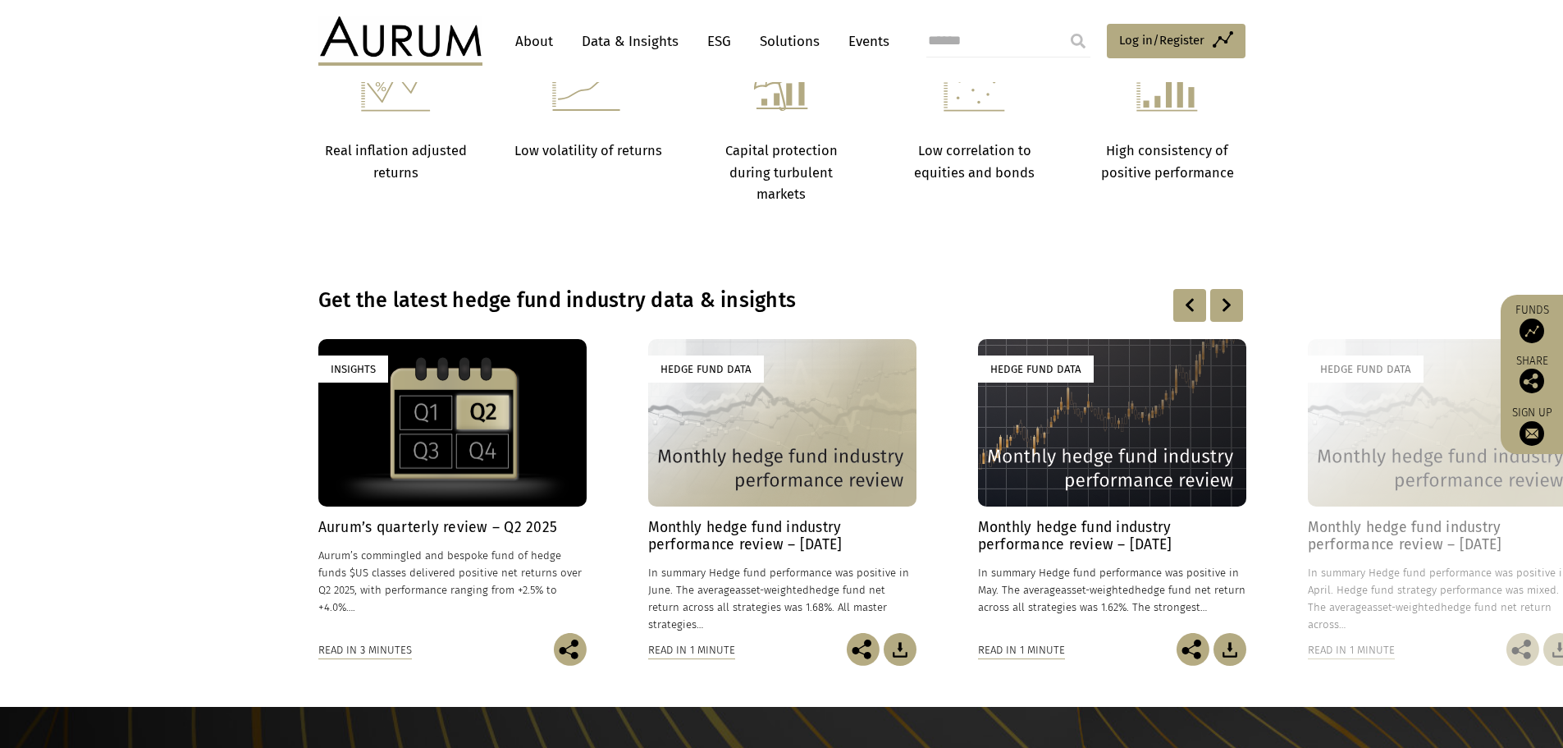
click at [1224, 301] on div at bounding box center [1227, 305] width 33 height 33
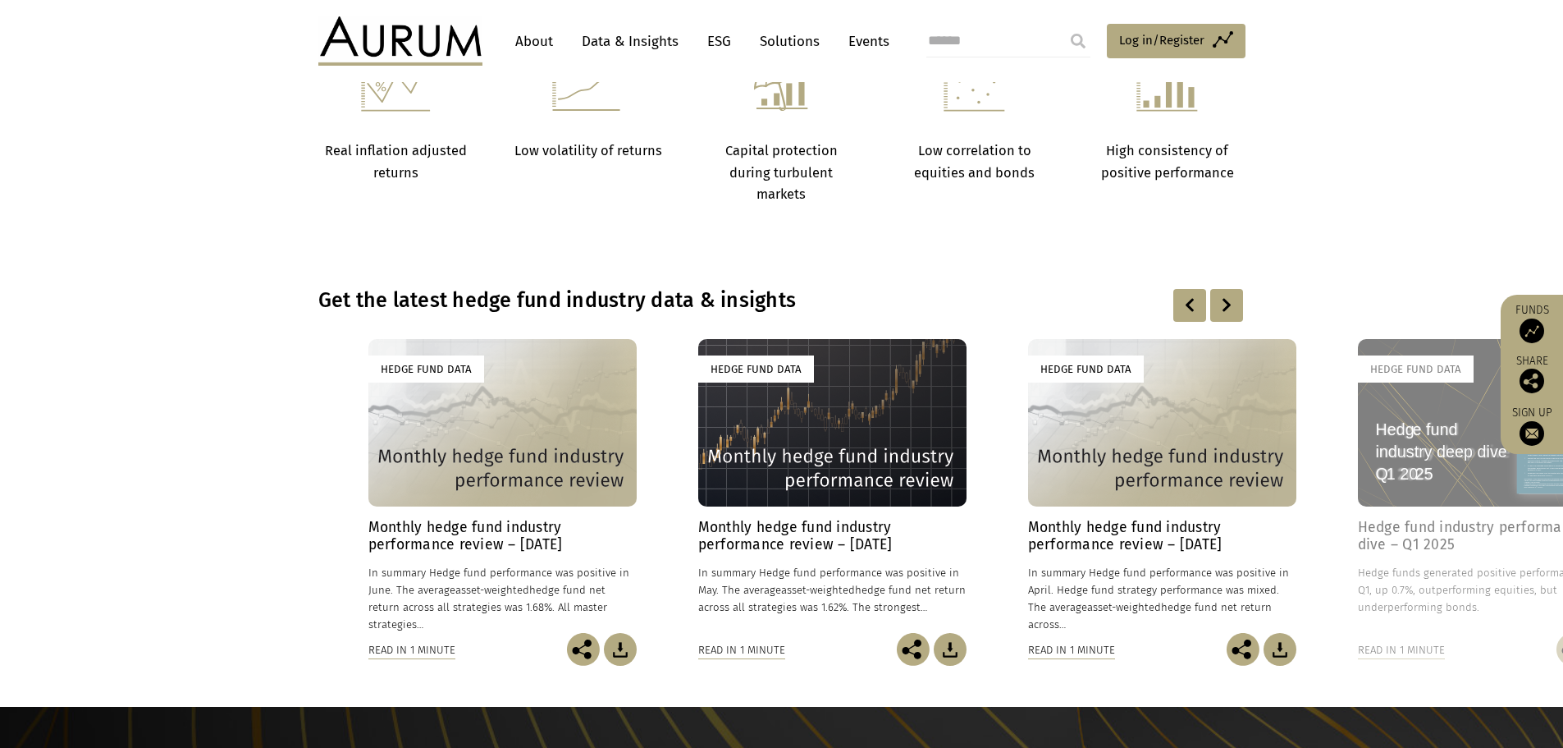
click at [1224, 301] on div at bounding box center [1227, 305] width 33 height 33
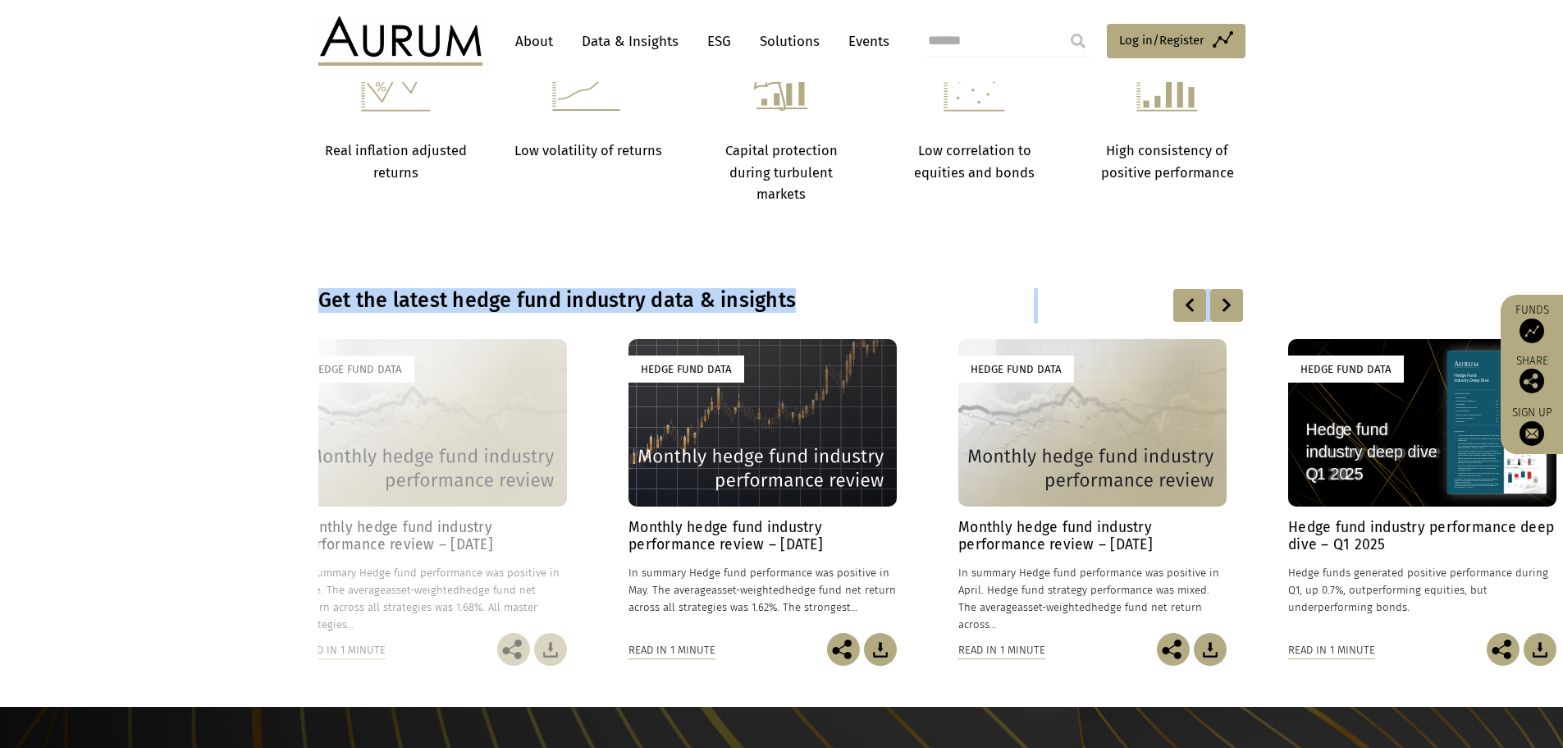
click at [1224, 301] on div at bounding box center [1227, 305] width 33 height 33
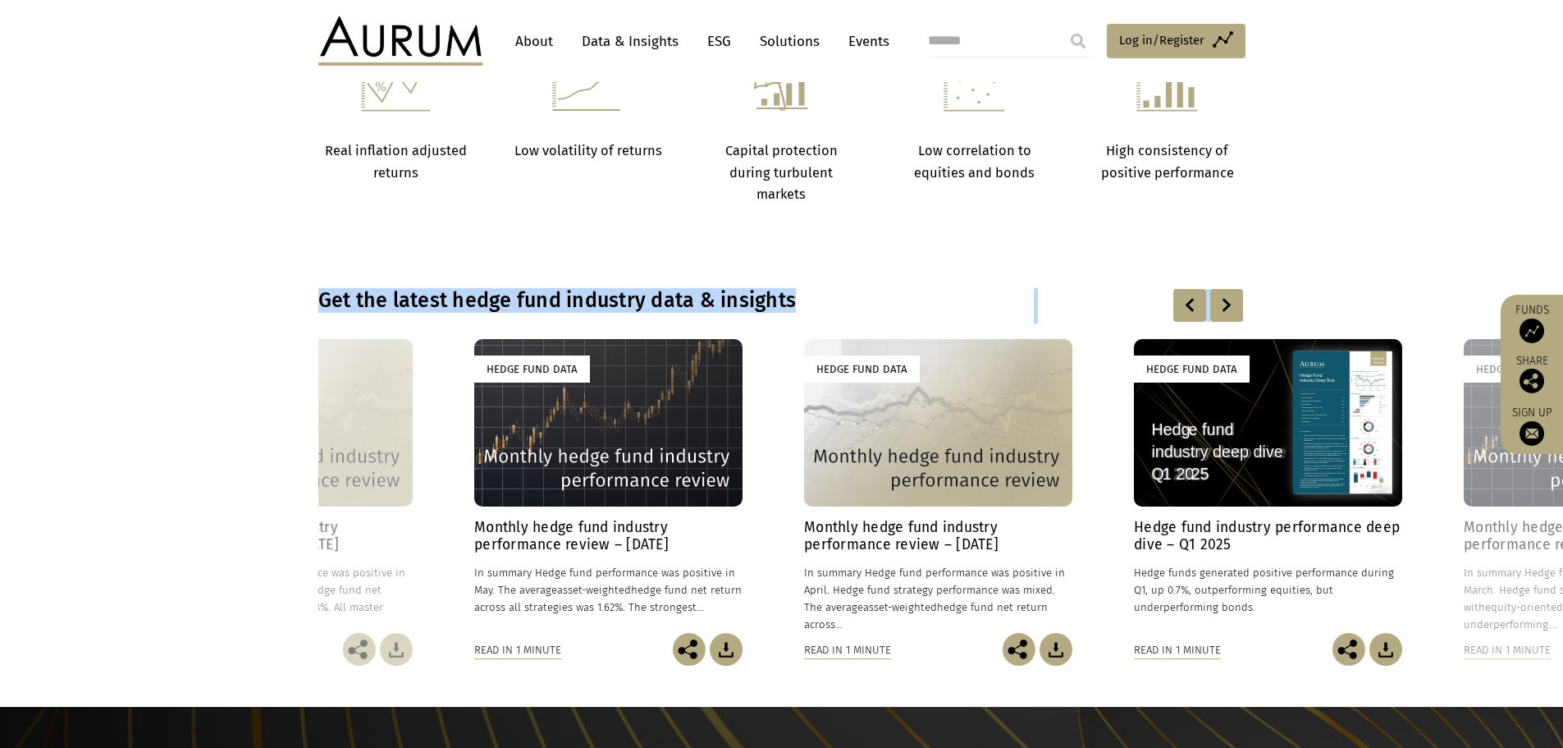
click at [1224, 301] on div at bounding box center [1227, 305] width 33 height 33
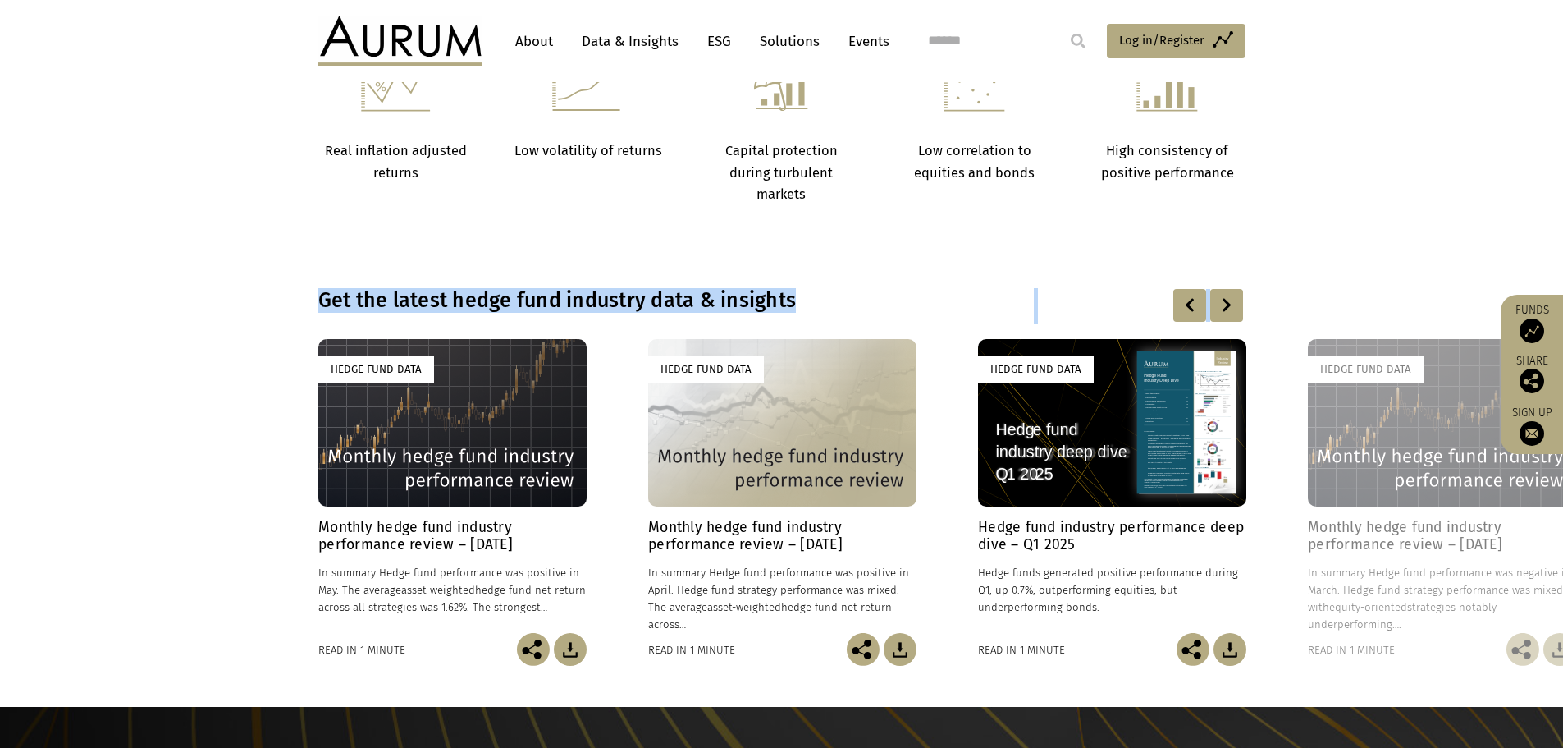
click at [1224, 301] on div at bounding box center [1227, 305] width 33 height 33
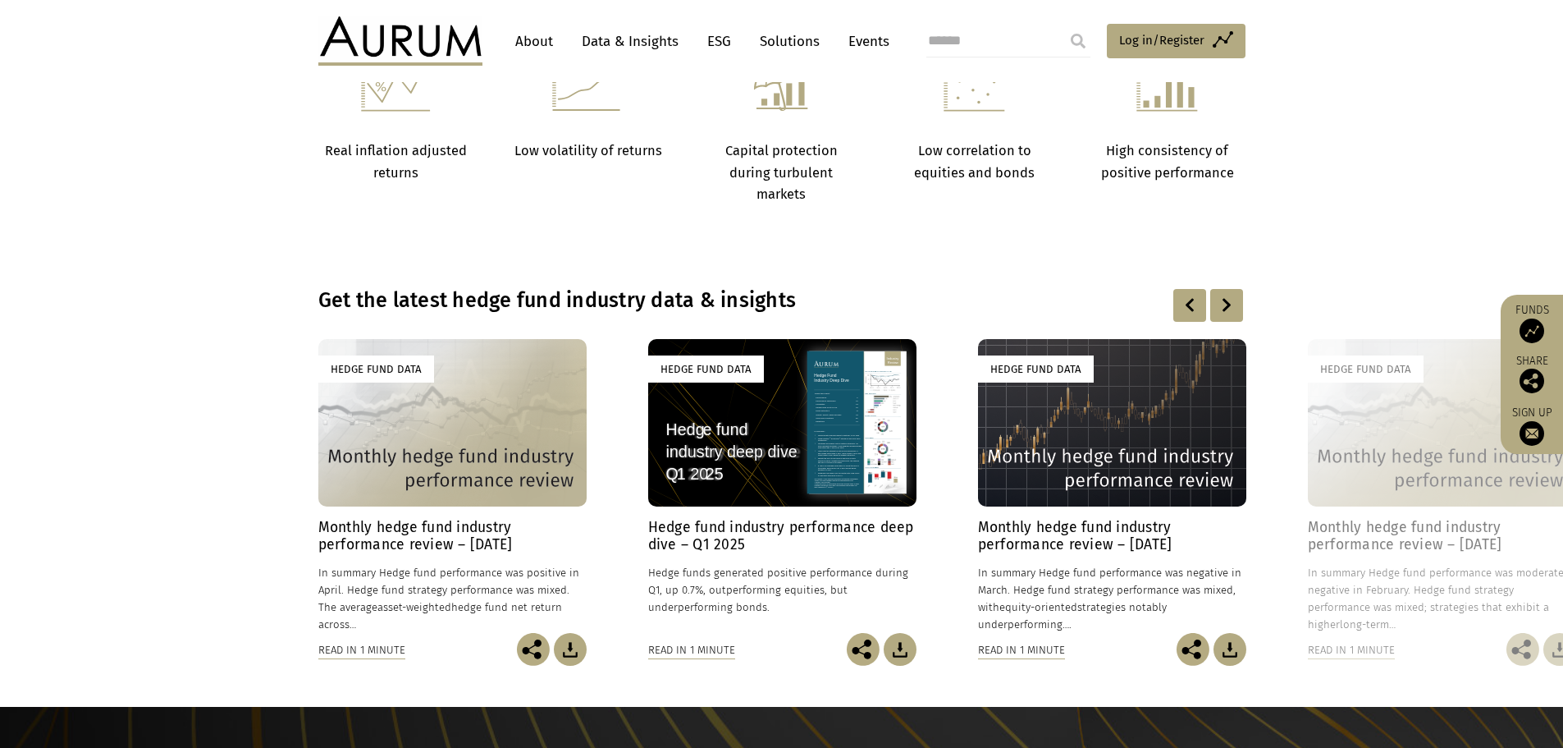
click at [1224, 301] on div at bounding box center [1227, 305] width 33 height 33
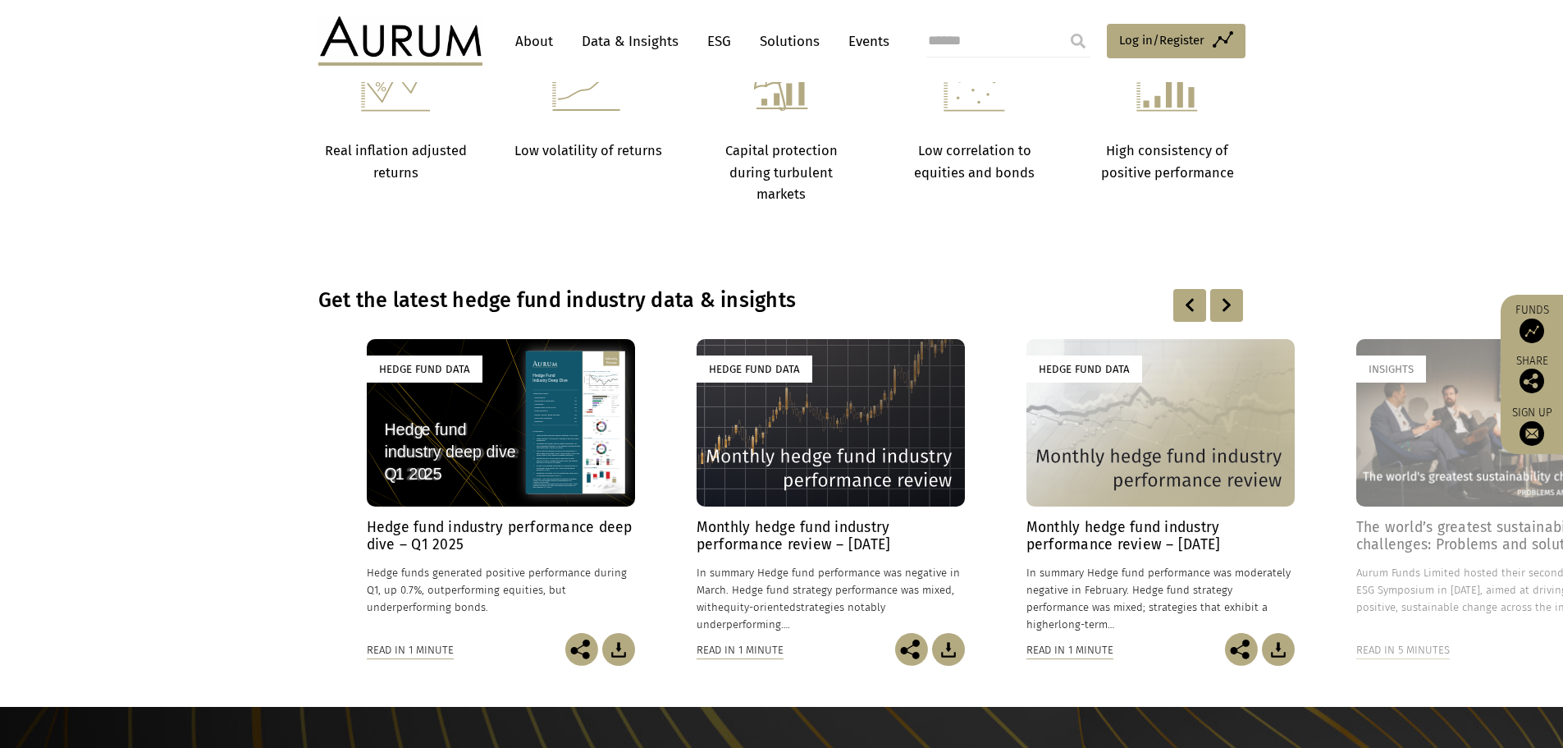
click at [1224, 301] on div at bounding box center [1227, 305] width 33 height 33
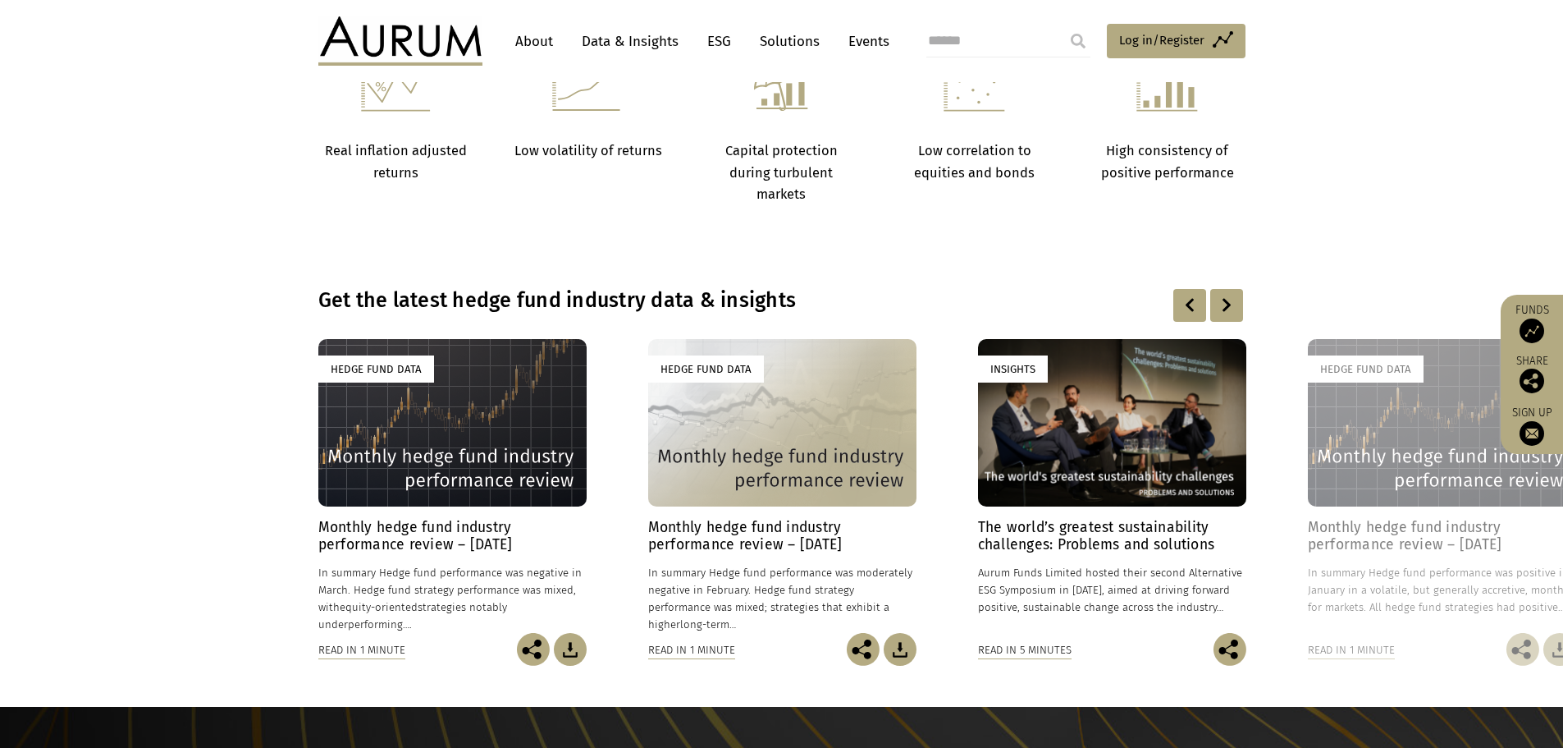
click at [1224, 301] on div at bounding box center [1227, 305] width 33 height 33
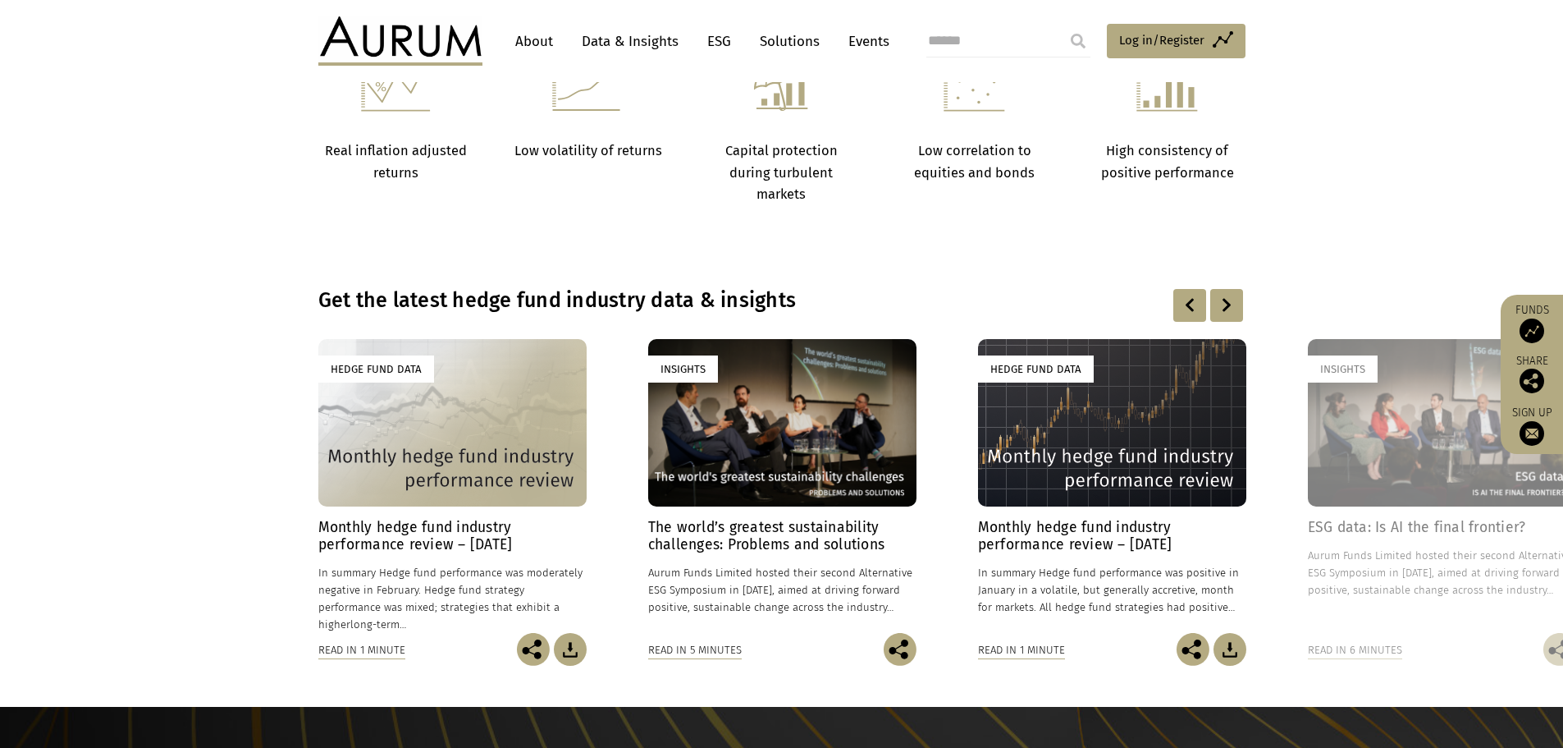
click at [1224, 301] on div at bounding box center [1227, 305] width 33 height 33
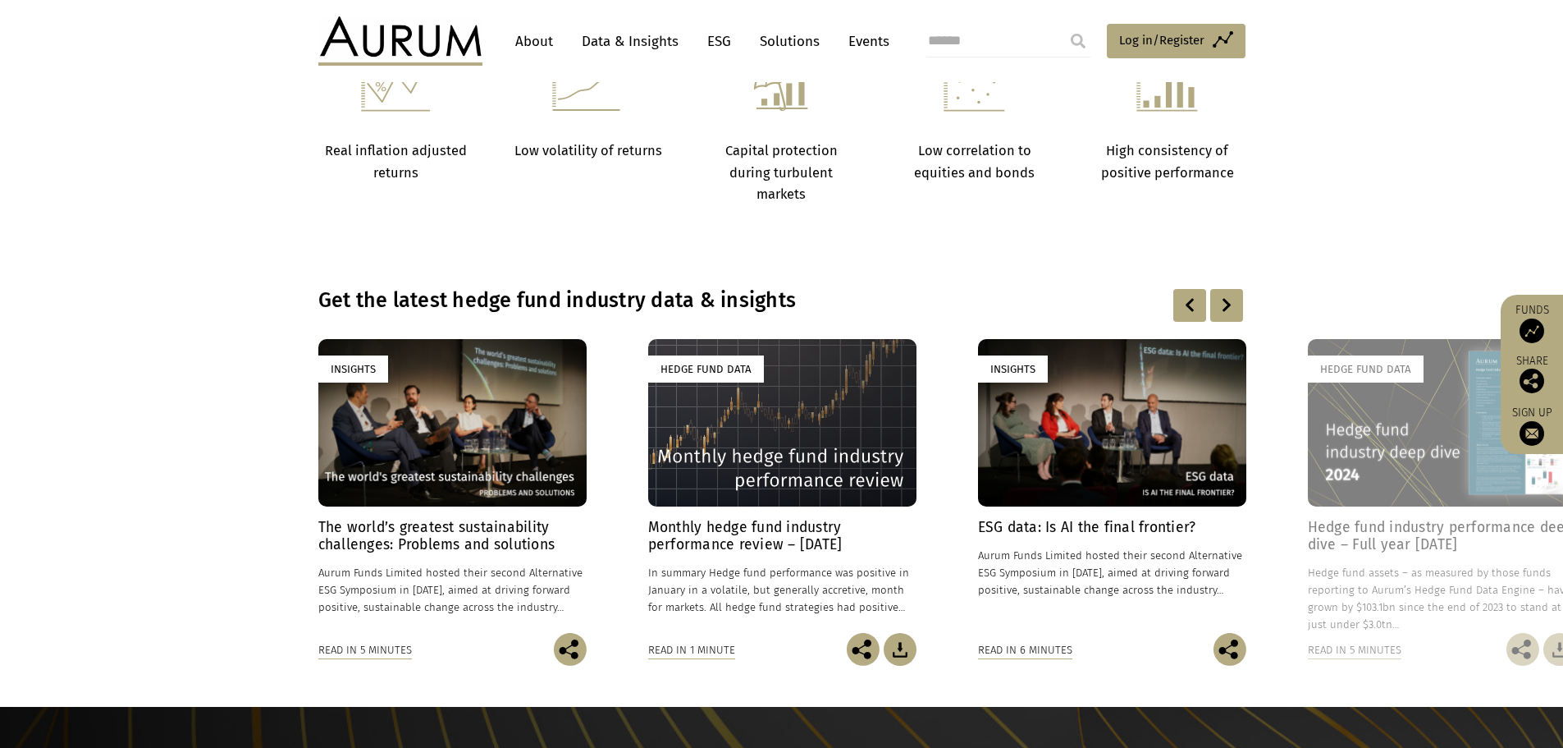
click at [1224, 301] on div at bounding box center [1227, 305] width 33 height 33
